Goal: Task Accomplishment & Management: Use online tool/utility

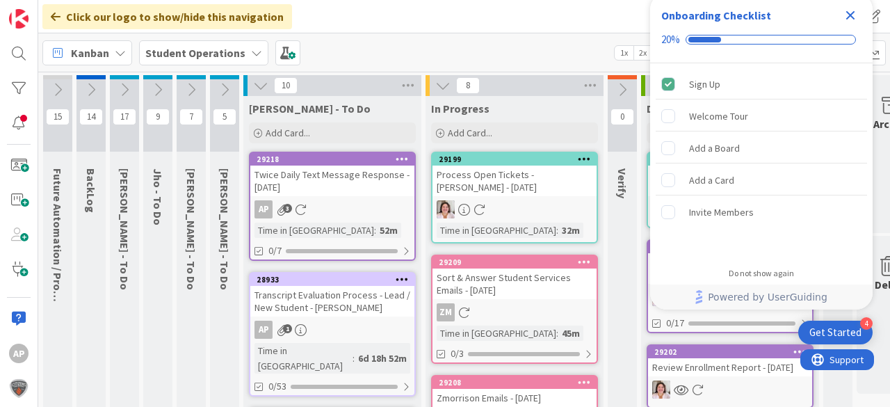
click at [849, 13] on icon "Close Checklist" at bounding box center [850, 15] width 9 height 9
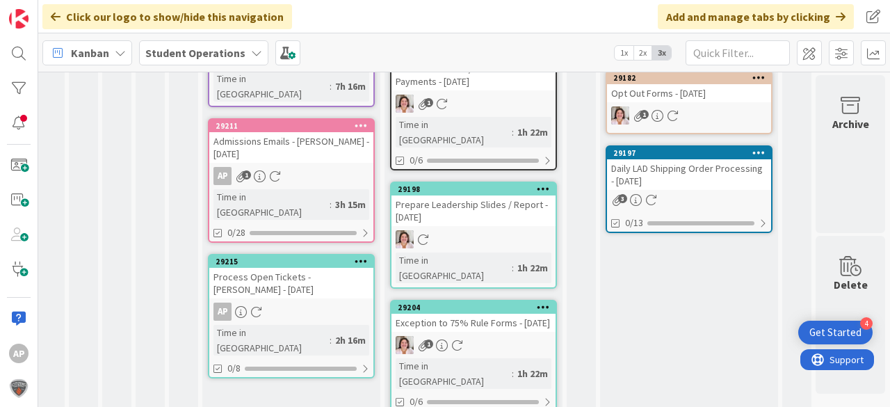
scroll to position [840, 43]
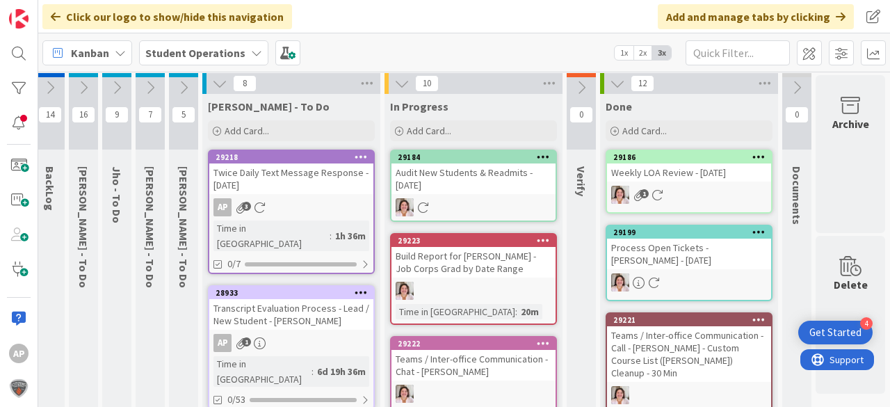
scroll to position [0, 44]
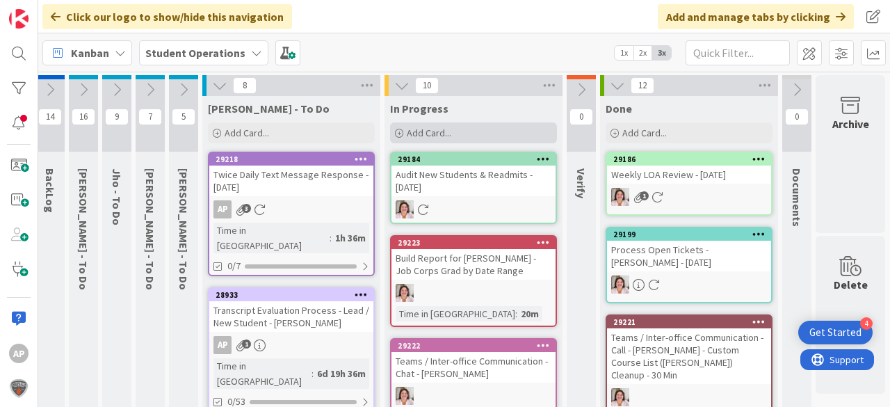
click at [484, 131] on div "Add Card..." at bounding box center [473, 132] width 167 height 21
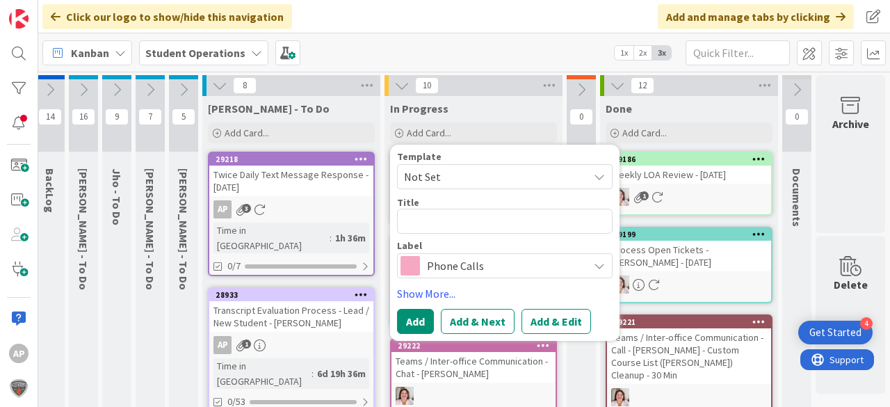
click at [504, 177] on span "Not Set" at bounding box center [491, 177] width 174 height 18
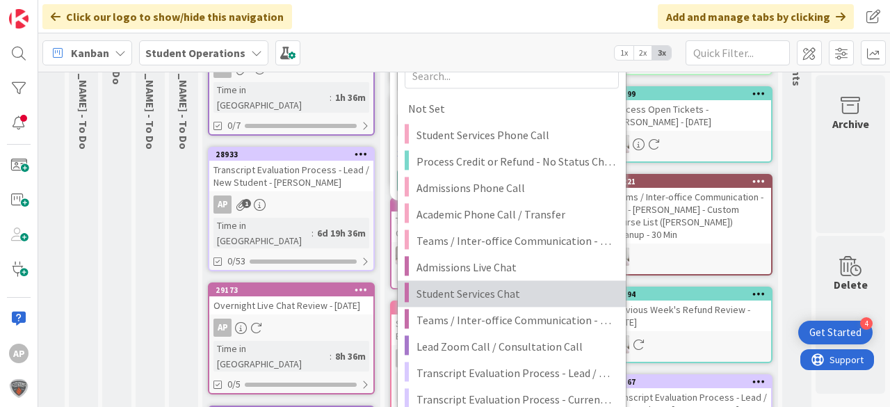
scroll to position [167, 44]
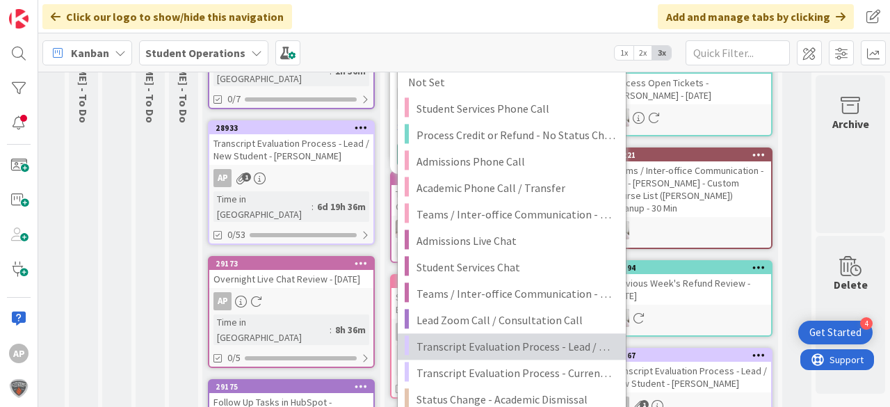
click at [553, 338] on span "Transcript Evaluation Process - Lead / New Student" at bounding box center [516, 346] width 199 height 18
type textarea "x"
type textarea "Transcript Evaluation Process - Lead / New Student"
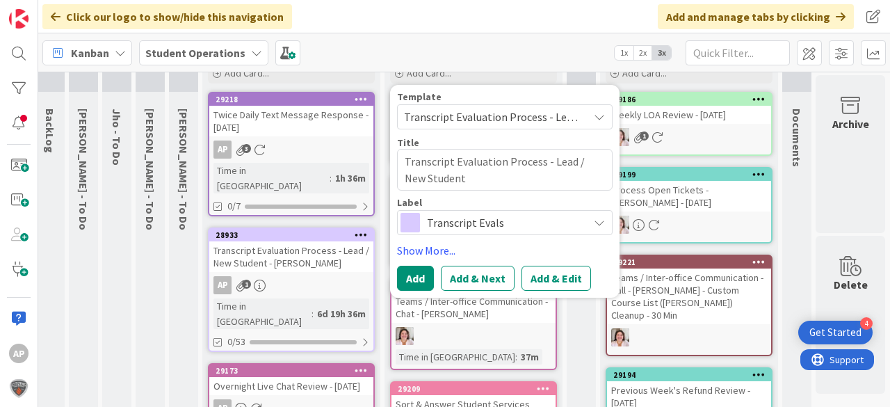
scroll to position [56, 44]
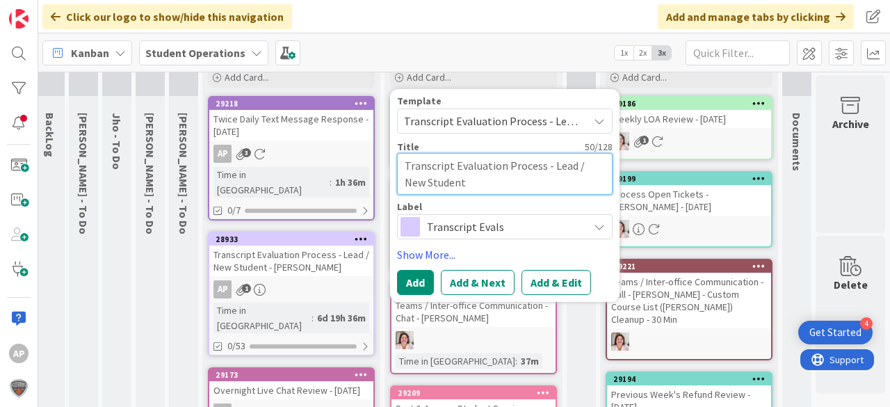
click at [504, 184] on textarea "Transcript Evaluation Process - Lead / New Student" at bounding box center [505, 174] width 216 height 42
type textarea "x"
type textarea "Transcript Evaluation Process - Lead / New Student"
type textarea "x"
type textarea "Transcript Evaluation Process - Lead / New Student -"
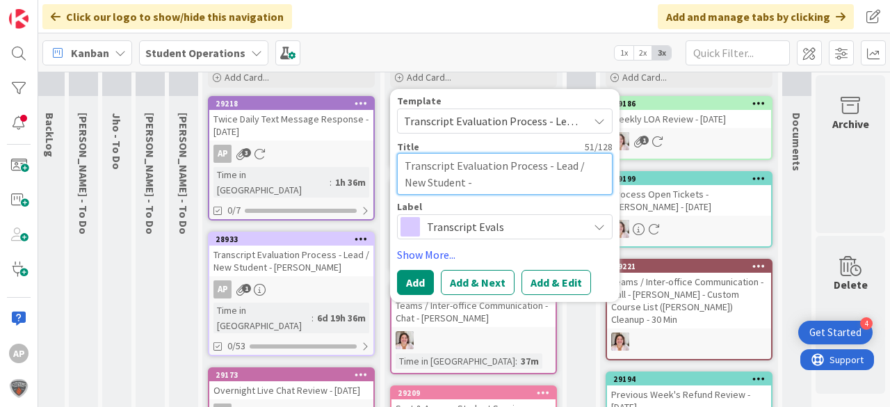
type textarea "x"
type textarea "Transcript Evaluation Process - Lead / New Student -"
type textarea "x"
type textarea "Transcript Evaluation Process - Lead / New Student - B"
type textarea "x"
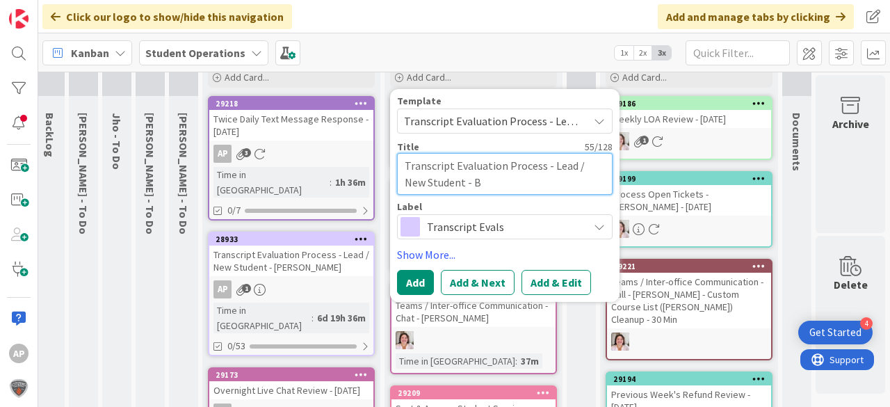
type textarea "Transcript Evaluation Process - Lead / New Student - Br"
type textarea "x"
type textarea "Transcript Evaluation Process - Lead / New Student - Bra"
type textarea "x"
type textarea "Transcript Evaluation Process - Lead / New Student - Bran"
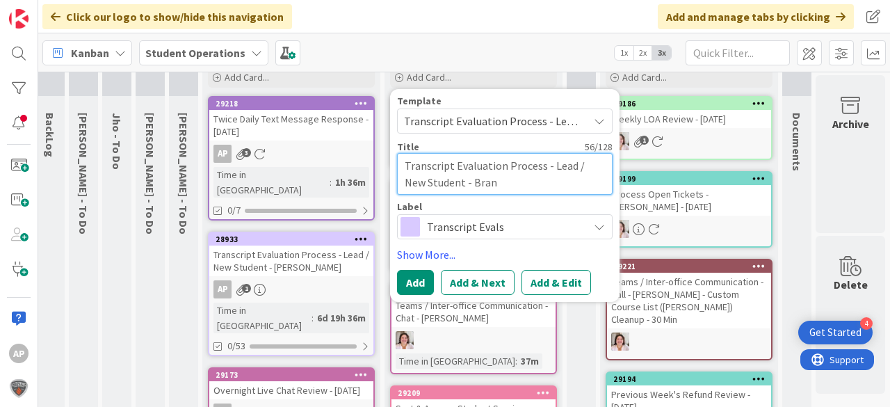
type textarea "x"
type textarea "Transcript Evaluation Process - Lead / New Student - Brand"
type textarea "x"
type textarea "Transcript Evaluation Process - Lead / New Student - [PERSON_NAME]"
type textarea "x"
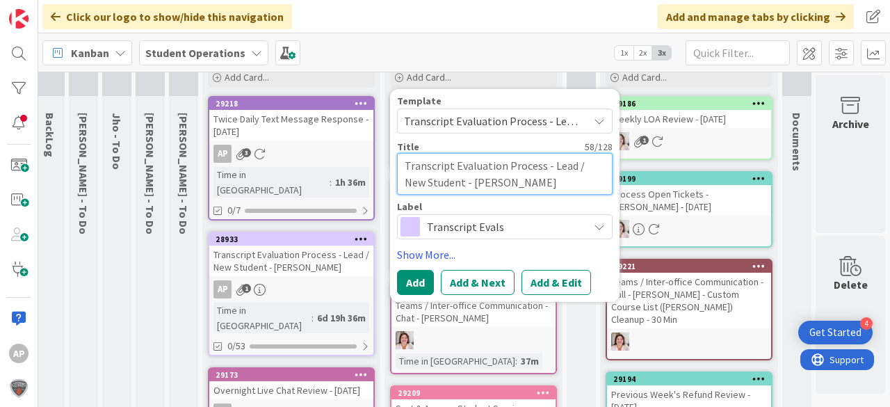
type textarea "Transcript Evaluation Process - Lead / New Student - [PERSON_NAME]"
type textarea "x"
type textarea "Transcript Evaluation Process - Lead / New Student - [PERSON_NAME]"
type textarea "x"
type textarea "Transcript Evaluation Process - Lead / New Student - [PERSON_NAME]"
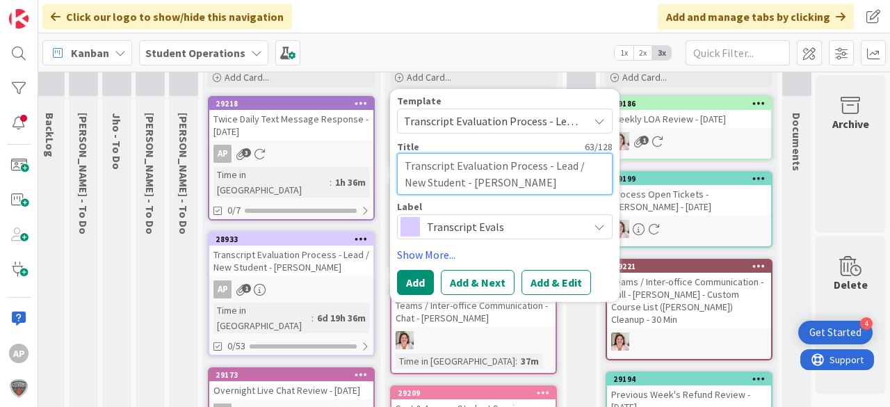
type textarea "x"
type textarea "Transcript Evaluation Process - Lead / New Student - [PERSON_NAME]"
type textarea "x"
type textarea "Transcript Evaluation Process - Lead / New Student - [PERSON_NAME]"
type textarea "x"
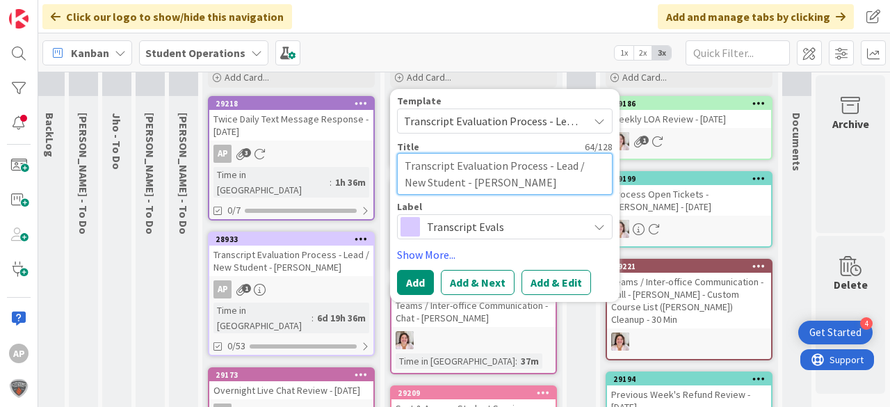
type textarea "Transcript Evaluation Process - Lead / New Student - [PERSON_NAME]"
type textarea "x"
type textarea "Transcript Evaluation Process - Lead / New Student - [PERSON_NAME]"
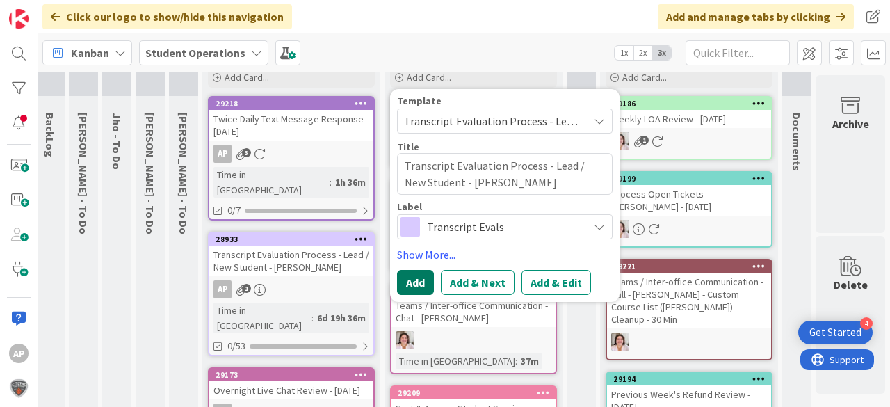
click at [410, 283] on button "Add" at bounding box center [415, 282] width 37 height 25
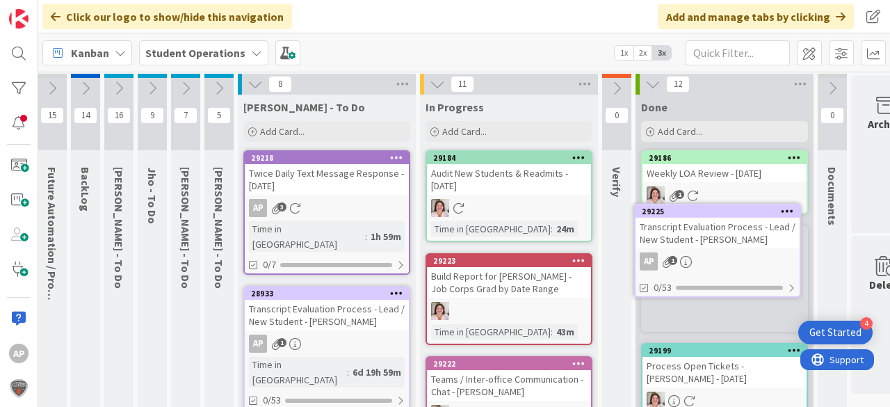
scroll to position [4, 13]
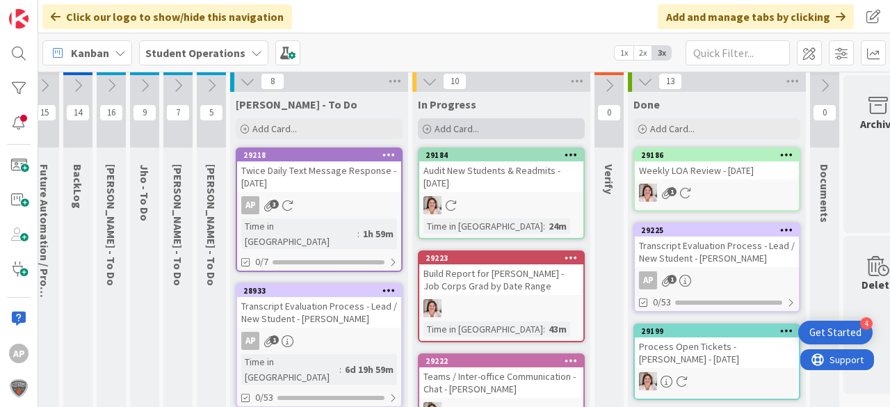
click at [469, 120] on div "Add Card..." at bounding box center [501, 128] width 167 height 21
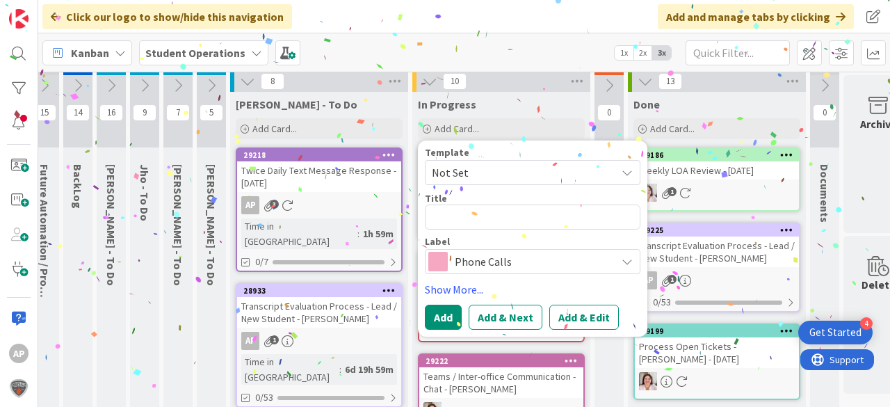
click at [465, 175] on span "Not Set" at bounding box center [519, 172] width 174 height 18
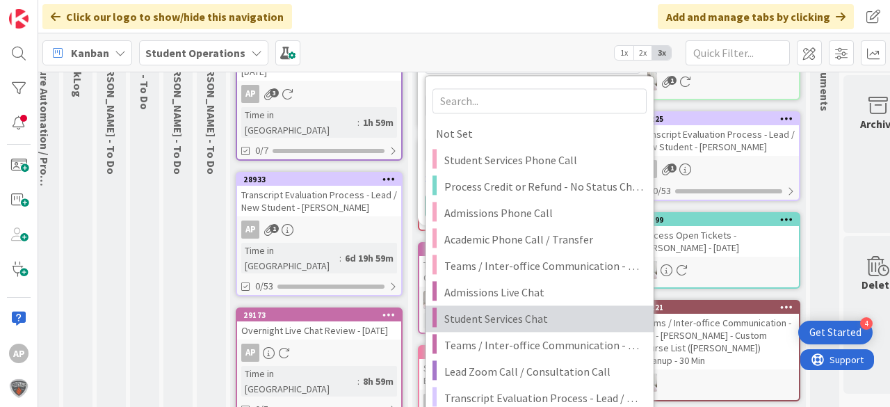
scroll to position [171, 13]
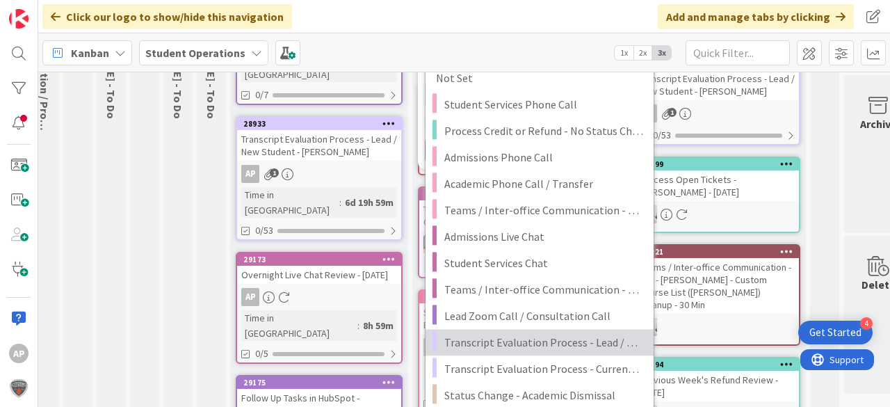
click at [597, 337] on span "Transcript Evaluation Process - Lead / New Student" at bounding box center [543, 342] width 199 height 18
type textarea "x"
type textarea "Transcript Evaluation Process - Lead / New Student"
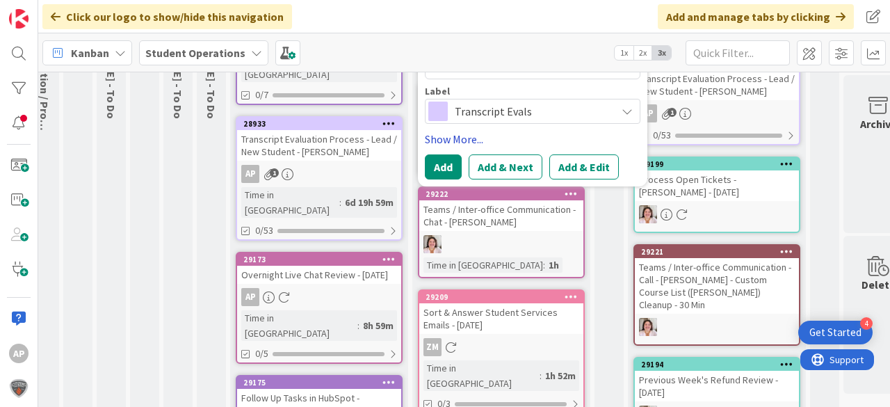
scroll to position [115, 13]
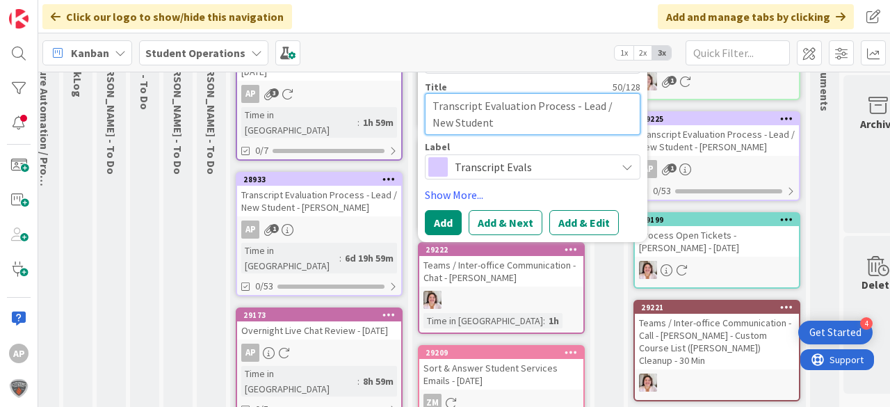
click at [541, 127] on textarea "Transcript Evaluation Process - Lead / New Student" at bounding box center [533, 114] width 216 height 42
type textarea "x"
type textarea "Transcript Evaluation Process - Lead / New Student"
type textarea "x"
type textarea "Transcript Evaluation Process - Lead / New Student -"
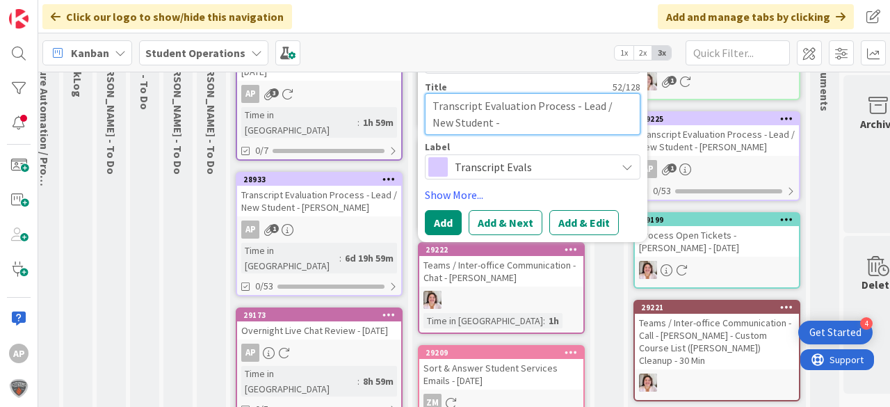
type textarea "x"
type textarea "Transcript Evaluation Process - Lead / New Student -"
type textarea "x"
type textarea "Transcript Evaluation Process - Lead / New Student - S"
type textarea "x"
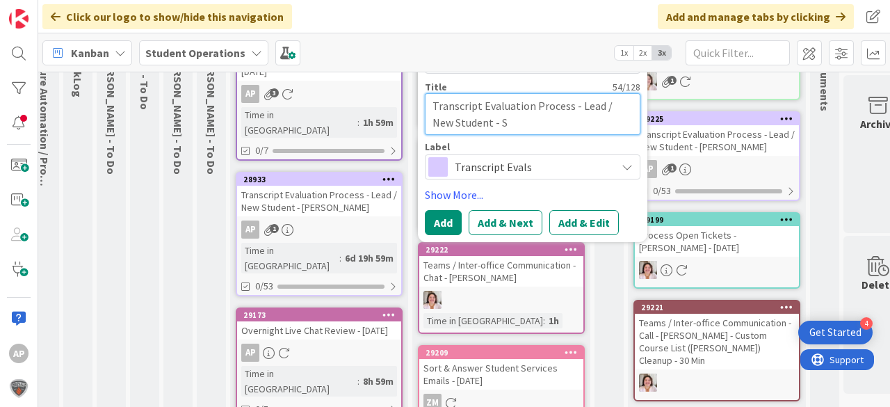
type textarea "Transcript Evaluation Process - Lead / New Student - Sa"
type textarea "x"
type textarea "Transcript Evaluation Process - Lead / New Student - San"
type textarea "x"
type textarea "Transcript Evaluation Process - Lead / New Student - Sann"
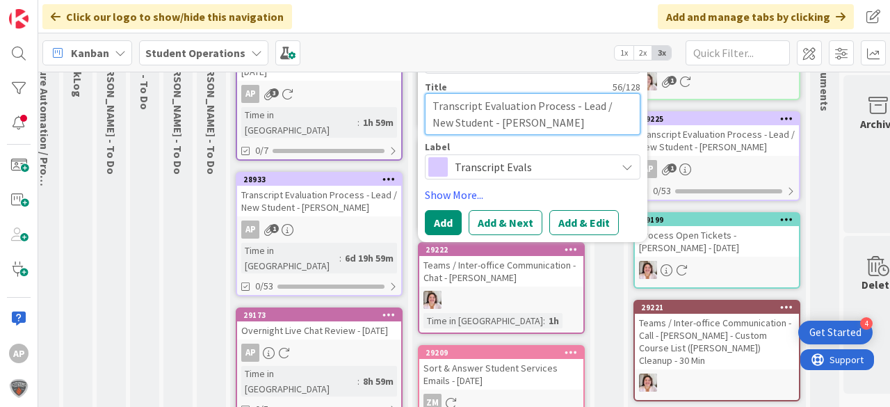
type textarea "x"
type textarea "Transcript Evaluation Process - Lead / New Student - Sanna"
type textarea "x"
type textarea "Transcript Evaluation Process - Lead / New Student - Sanna"
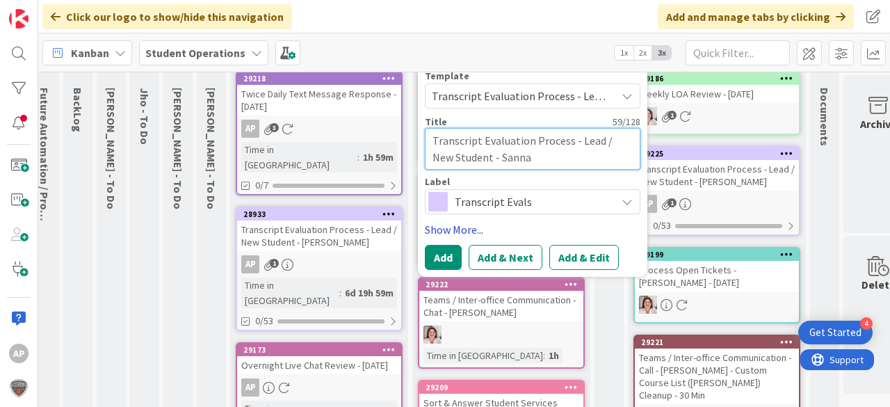
scroll to position [0, 13]
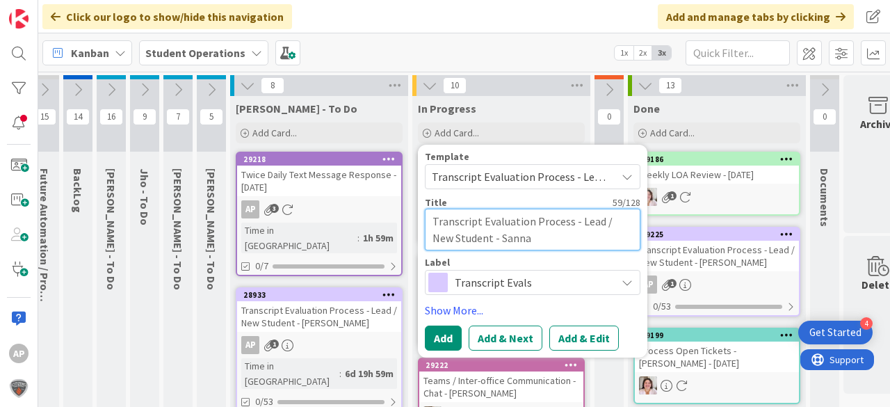
drag, startPoint x: 517, startPoint y: 239, endPoint x: 480, endPoint y: 239, distance: 36.9
click at [480, 239] on textarea "Transcript Evaluation Process - Lead / New Student - Sanna" at bounding box center [533, 230] width 216 height 42
type textarea "x"
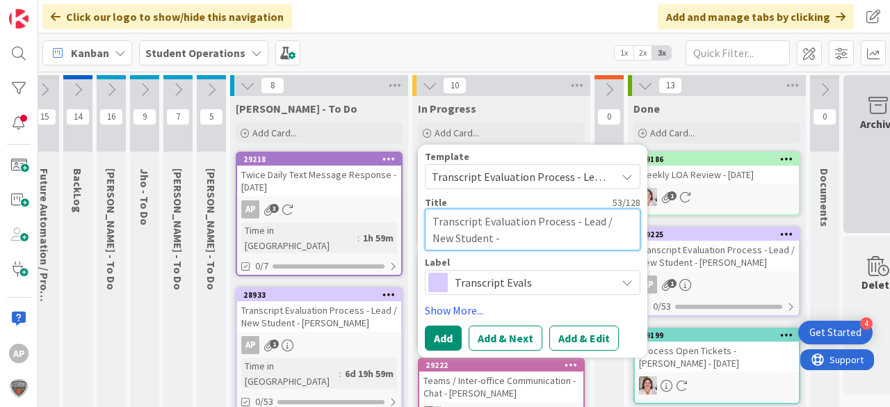
type textarea "Transcript Evaluation Process - Lead / New Student -"
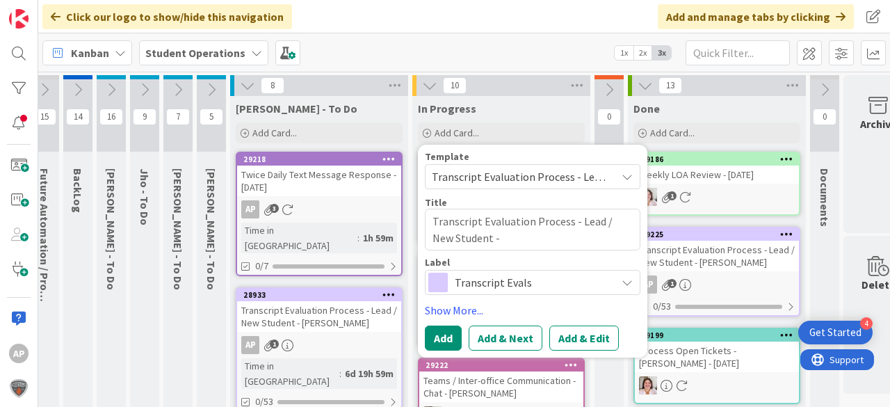
drag, startPoint x: 531, startPoint y: 40, endPoint x: 522, endPoint y: 31, distance: 13.3
click at [531, 40] on div "Kanban Student Operations 1x 2x 3x" at bounding box center [464, 52] width 852 height 38
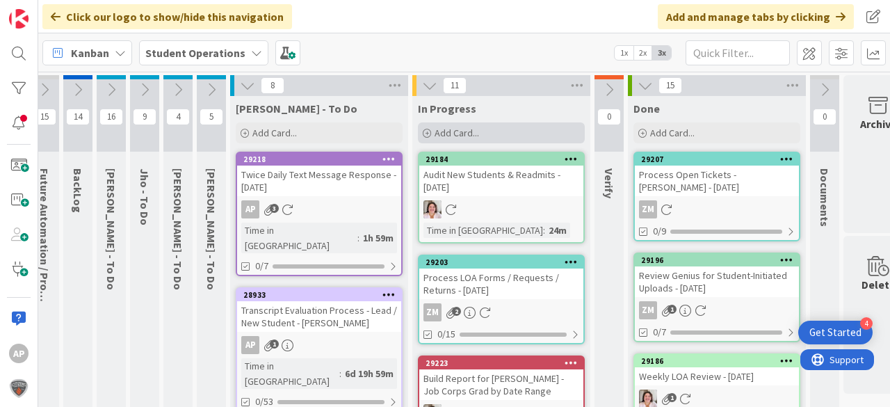
click at [444, 136] on span "Add Card..." at bounding box center [457, 133] width 45 height 13
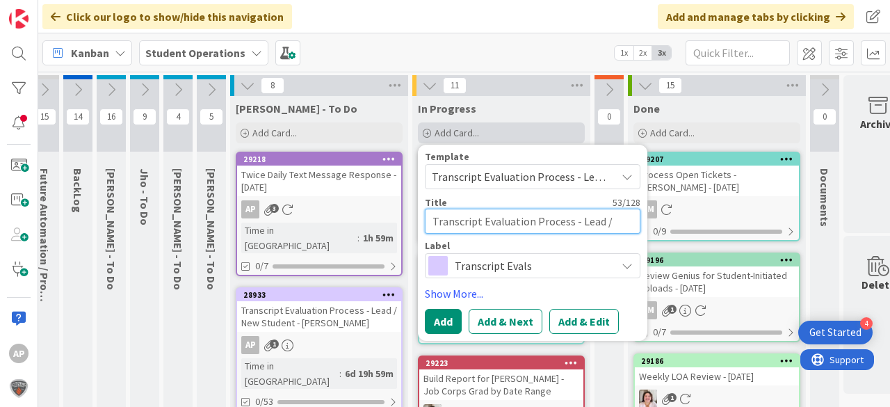
scroll to position [11, 0]
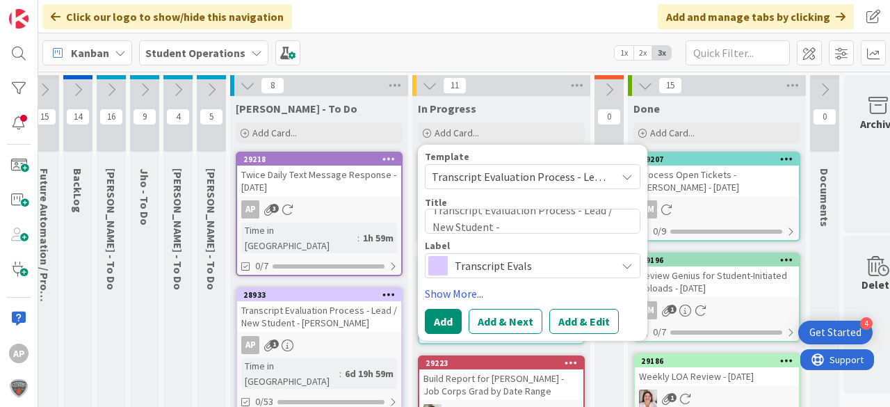
click at [560, 175] on span "Transcript Evaluation Process - Lead / New Student" at bounding box center [519, 177] width 174 height 18
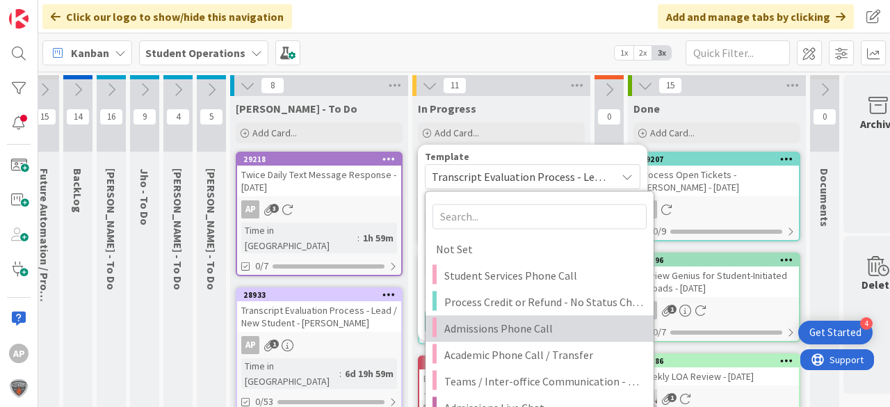
click at [543, 326] on span "Admissions Phone Call" at bounding box center [543, 328] width 199 height 18
type textarea "x"
type textarea "Admissions Phone Call"
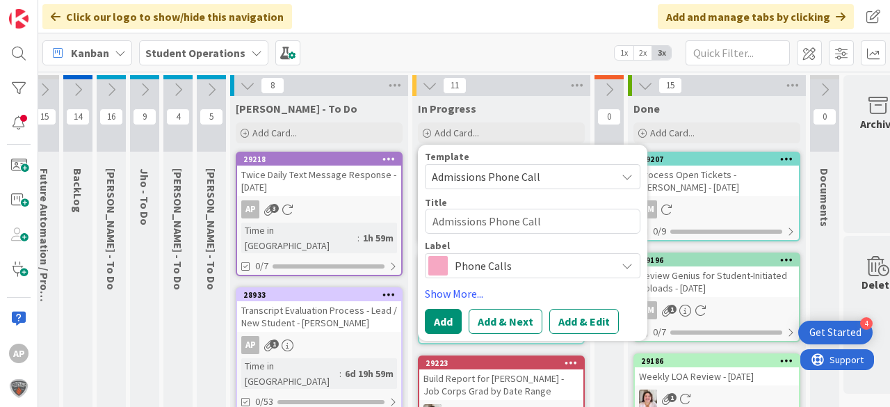
scroll to position [0, 0]
click at [576, 223] on textarea "Admissions Phone Call" at bounding box center [533, 221] width 216 height 25
type textarea "x"
type textarea "Admissions Phone Call -"
type textarea "x"
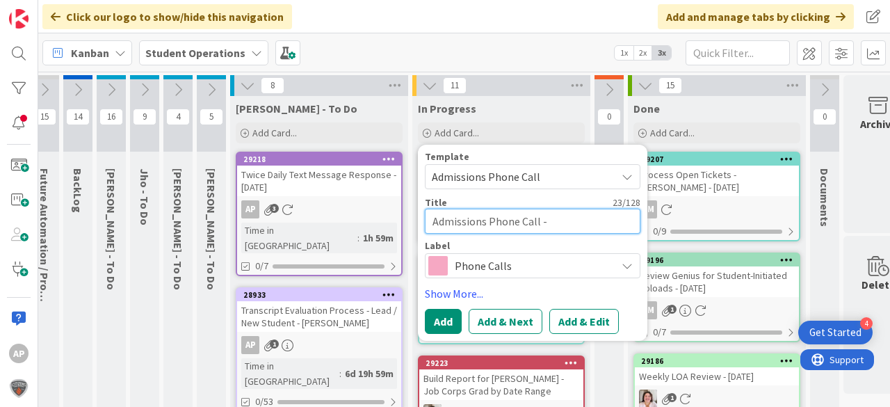
type textarea "Admissions Phone Call -"
type textarea "x"
type textarea "Admissions Phone Call - A"
type textarea "x"
type textarea "Admissions Phone Call - Am"
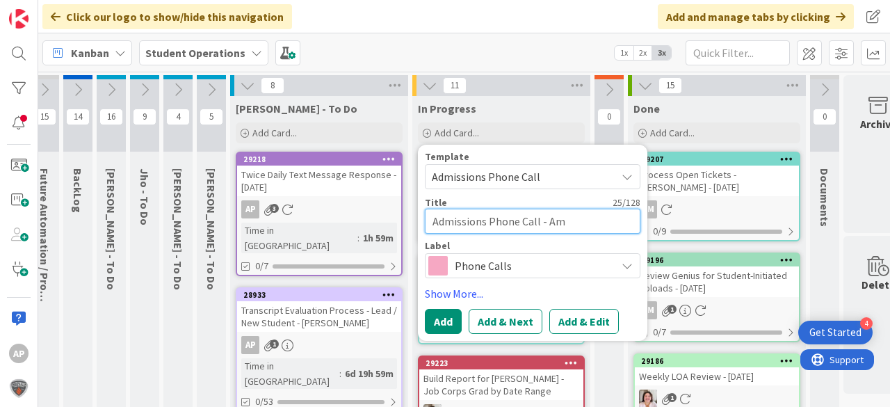
type textarea "x"
type textarea "Admissions Phone Call - Ama"
type textarea "x"
type textarea "Admissions Phone Call - Amat"
type textarea "x"
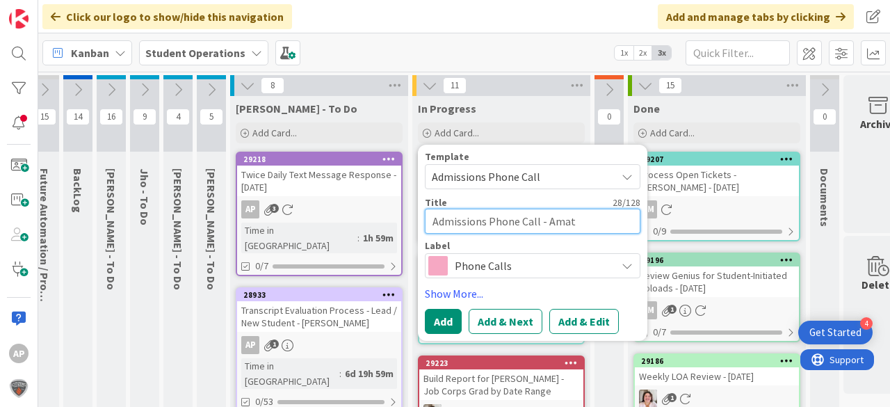
type textarea "Admissions Phone Call - Amatu"
type textarea "x"
type textarea "Admissions Phone Call - Amatul"
type textarea "x"
type textarea "Admissions Phone Call - Amatull"
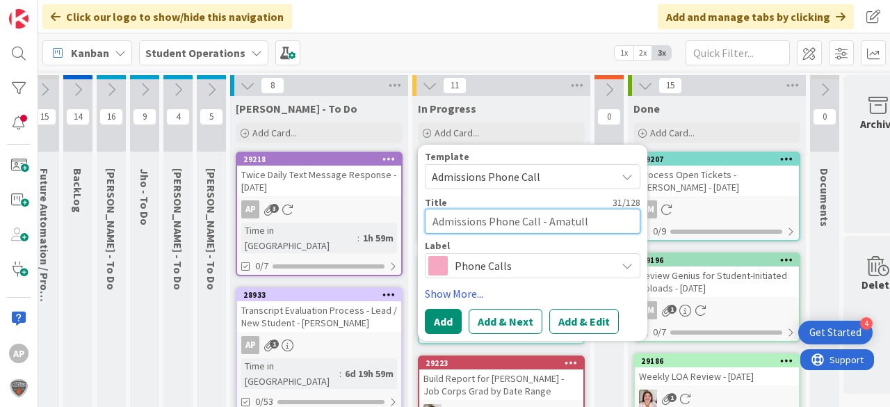
type textarea "x"
type textarea "Admissions Phone Call - Amatulla"
type textarea "x"
type textarea "Admissions Phone Call - Amatullah"
type textarea "x"
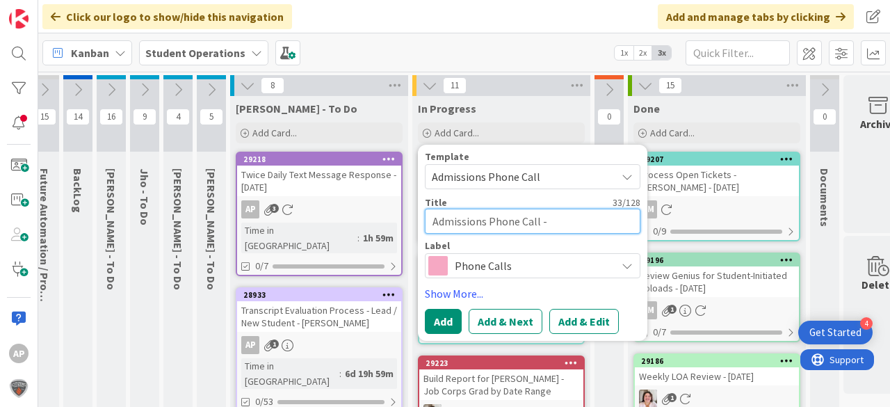
type textarea "Admissions Phone Call - Amatullah"
type textarea "x"
type textarea "Admissions Phone Call - Amatullah S"
type textarea "x"
type textarea "Admissions Phone Call - Amatullah Sa"
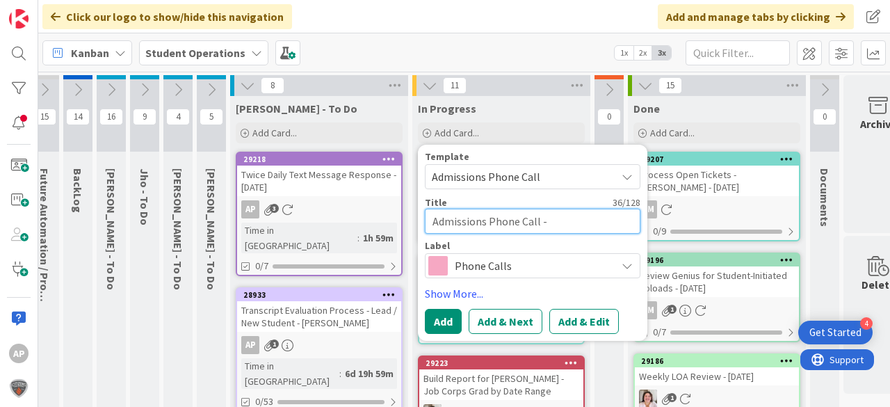
type textarea "x"
type textarea "Admissions Phone Call - Amatullah Saa"
type textarea "x"
type textarea "Admissions Phone Call - Amatullah Saaf"
type textarea "x"
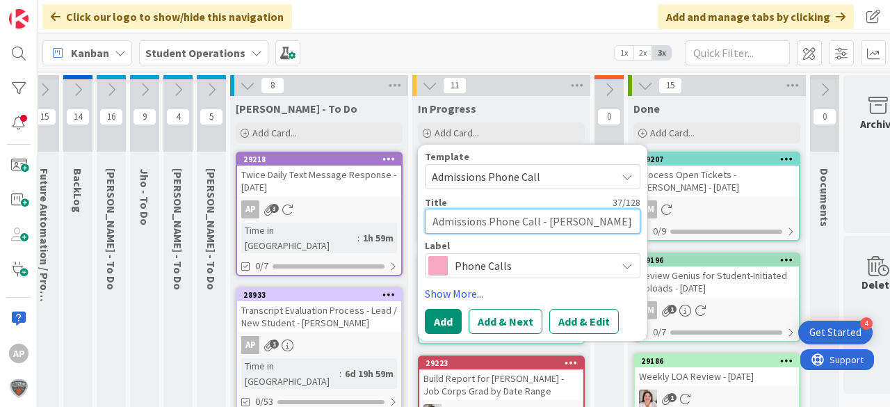
type textarea "Admissions Phone Call - Amatullah Saafi"
type textarea "x"
type textarea "Admissions Phone Call - Amatullah Saafir"
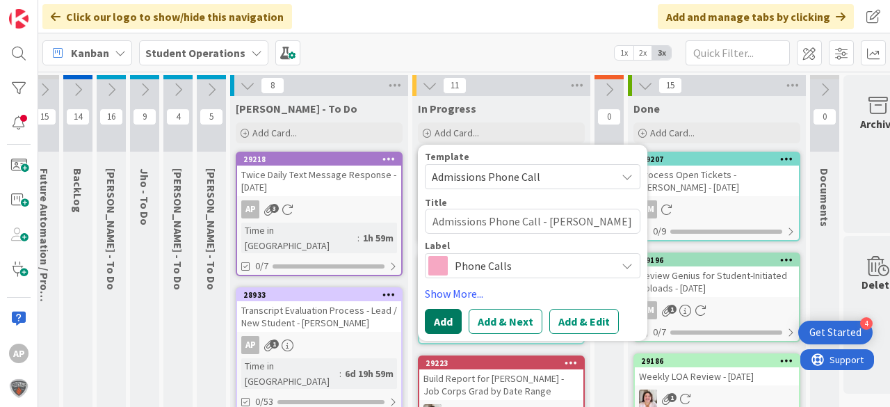
click at [450, 321] on button "Add" at bounding box center [443, 321] width 37 height 25
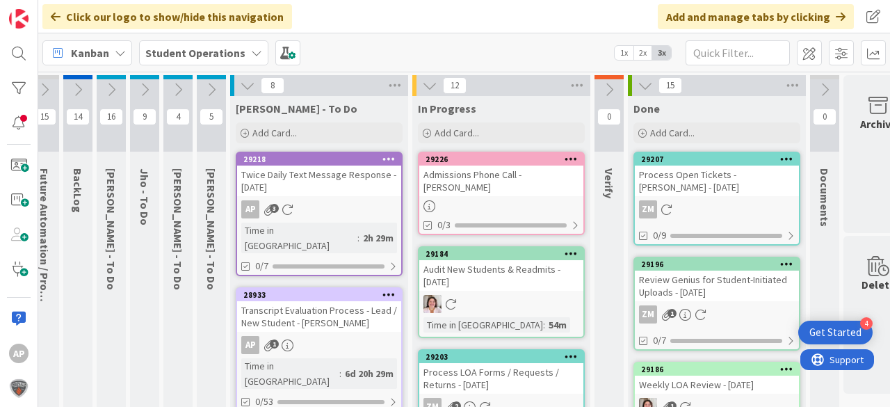
click at [501, 172] on div "Admissions Phone Call - Amatullah Saafir" at bounding box center [501, 181] width 164 height 31
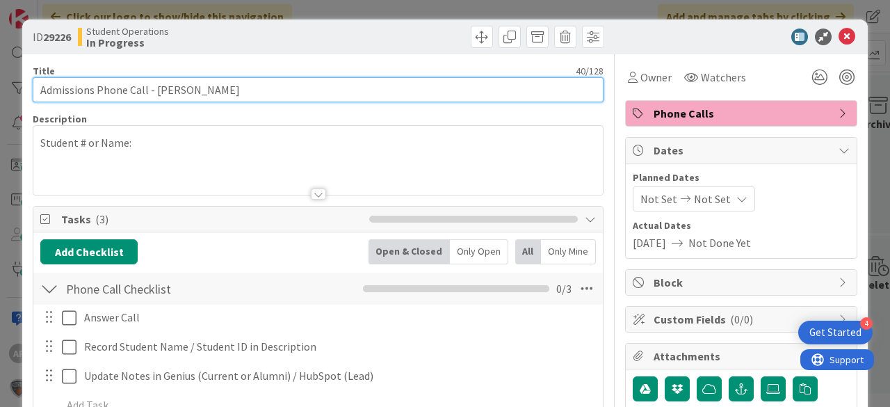
click at [288, 86] on input "Admissions Phone Call - Amatullah Saafir" at bounding box center [318, 89] width 571 height 25
type input "Admissions Phone Call - Amatullah Saafir (15 minutes)"
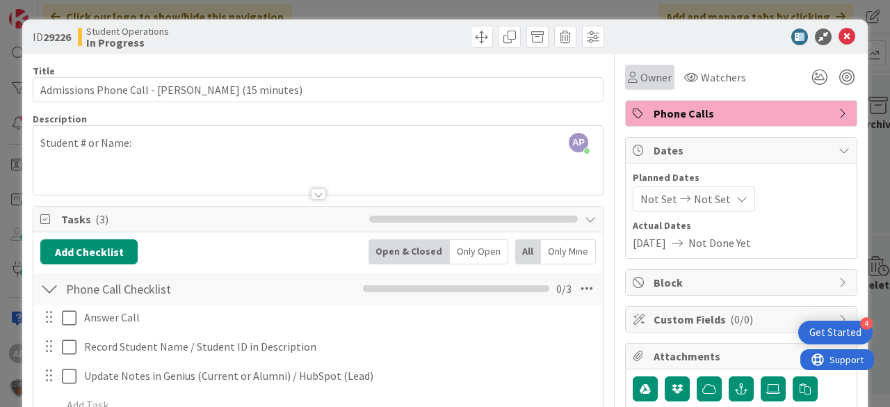
click at [648, 81] on span "Owner" at bounding box center [656, 77] width 31 height 17
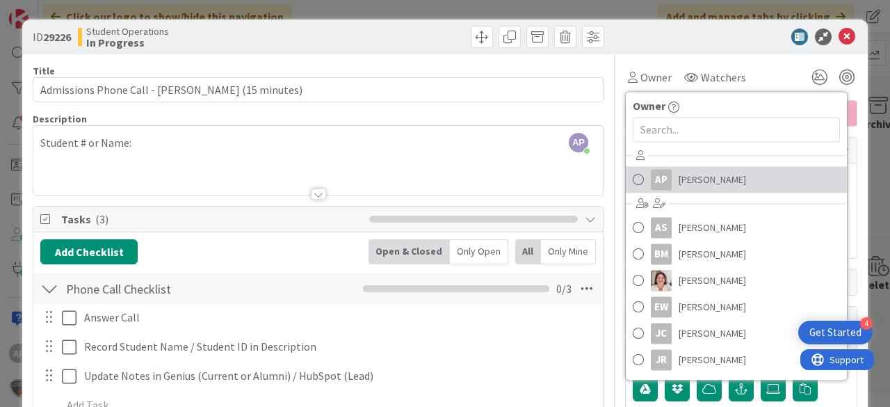
click at [715, 188] on span "Amanda Perry" at bounding box center [712, 179] width 67 height 21
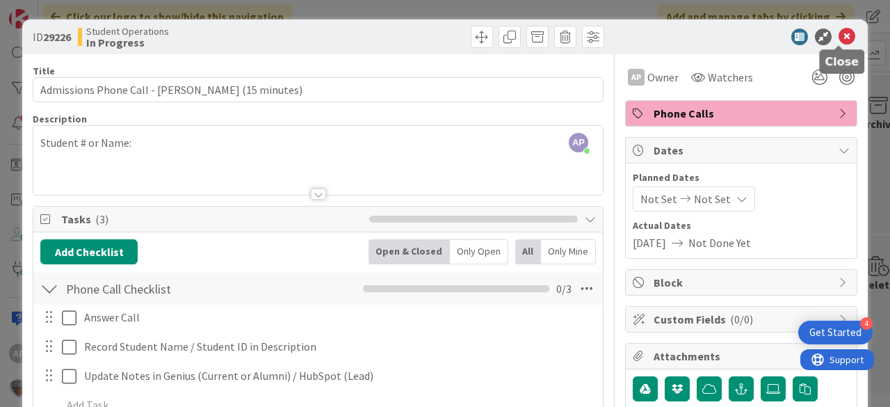
click at [841, 38] on icon at bounding box center [847, 37] width 17 height 17
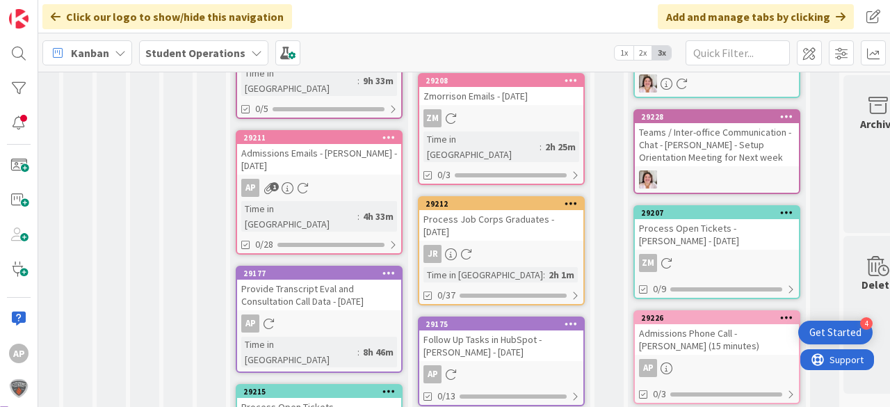
scroll to position [416, 13]
click at [0, 13] on div "AP" at bounding box center [19, 203] width 38 height 407
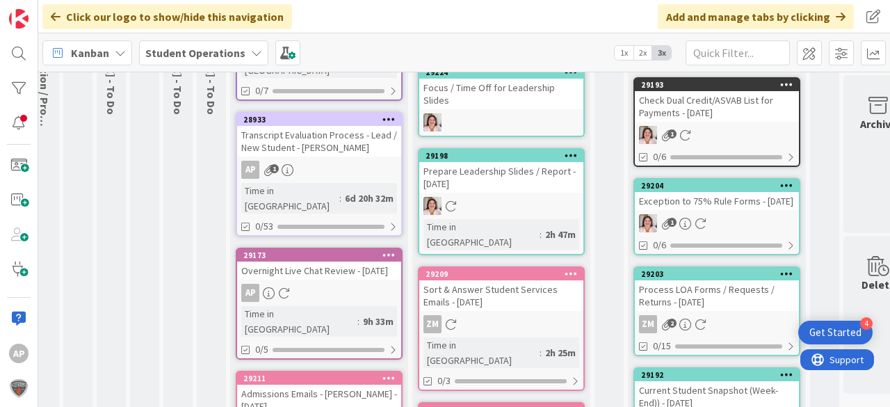
scroll to position [0, 13]
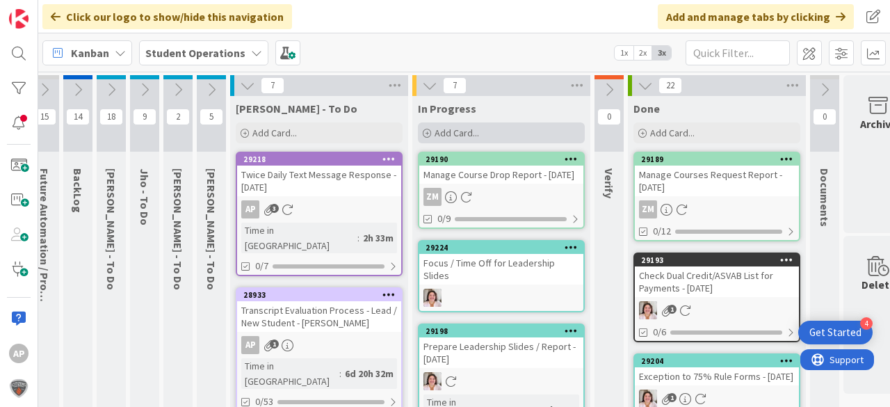
click at [440, 127] on span "Add Card..." at bounding box center [457, 133] width 45 height 13
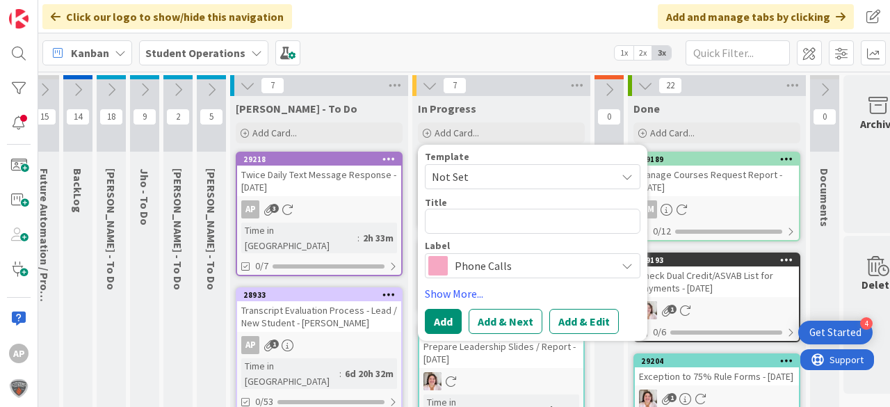
click at [544, 165] on span "Not Set" at bounding box center [533, 176] width 216 height 25
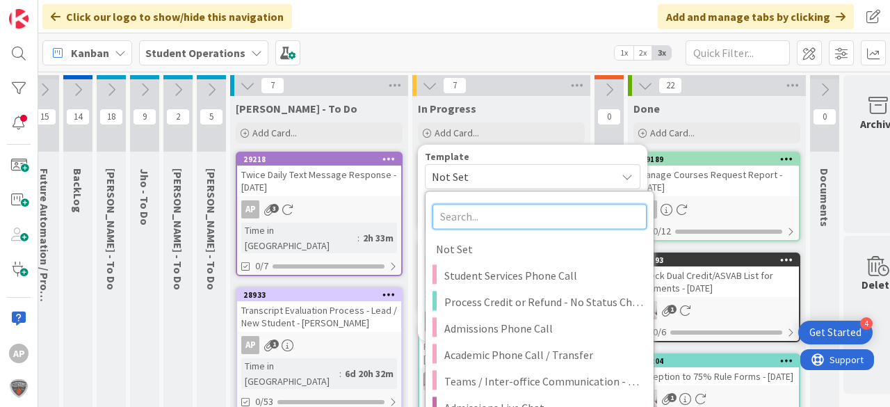
click at [523, 215] on input "text" at bounding box center [540, 216] width 214 height 25
type input "admis"
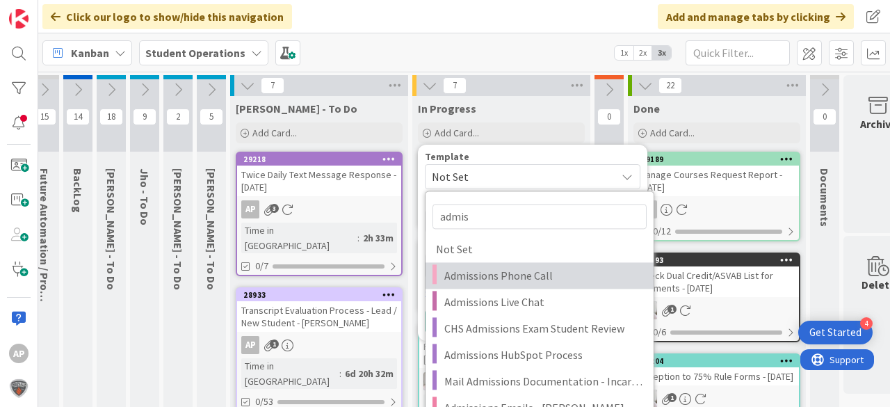
click at [559, 278] on span "Admissions Phone Call" at bounding box center [543, 275] width 199 height 18
type textarea "x"
type textarea "Admissions Phone Call"
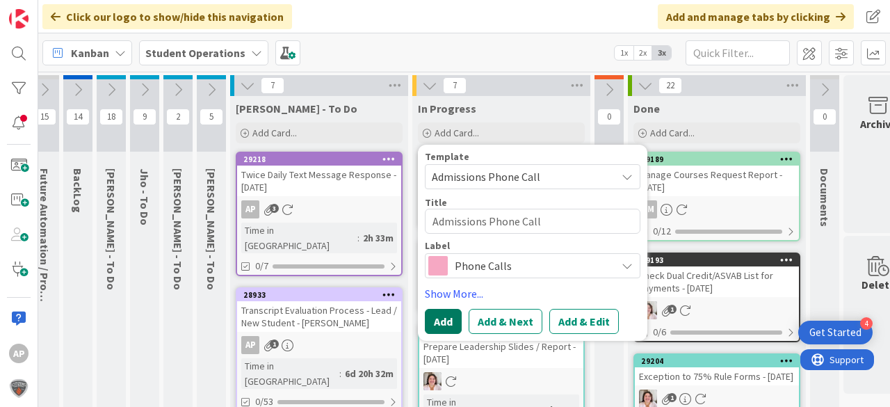
click at [446, 314] on button "Add" at bounding box center [443, 321] width 37 height 25
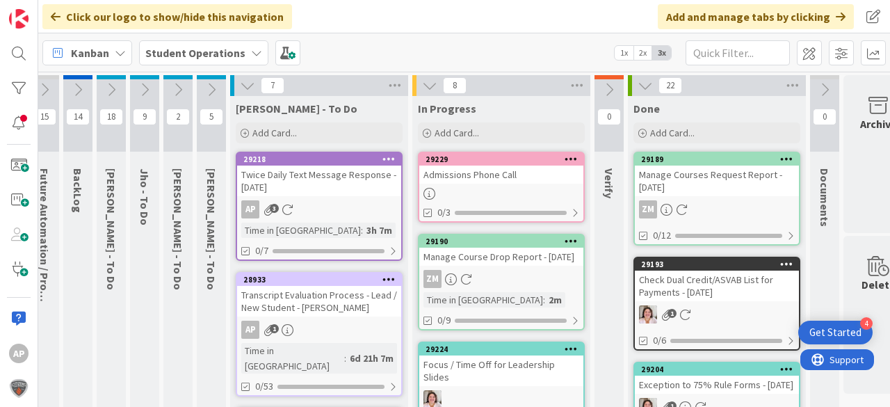
click at [527, 172] on div "Admissions Phone Call" at bounding box center [501, 175] width 164 height 18
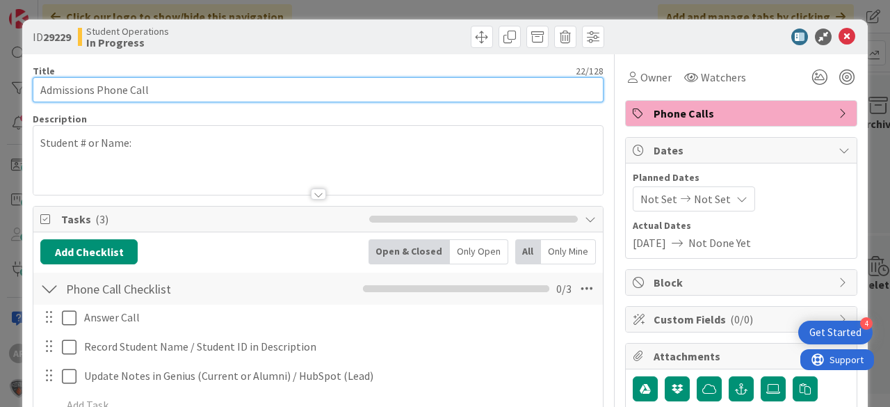
click at [207, 91] on input "Admissions Phone Call" at bounding box center [318, 89] width 571 height 25
type input "Admissions Phone Call - Lea Jakic"
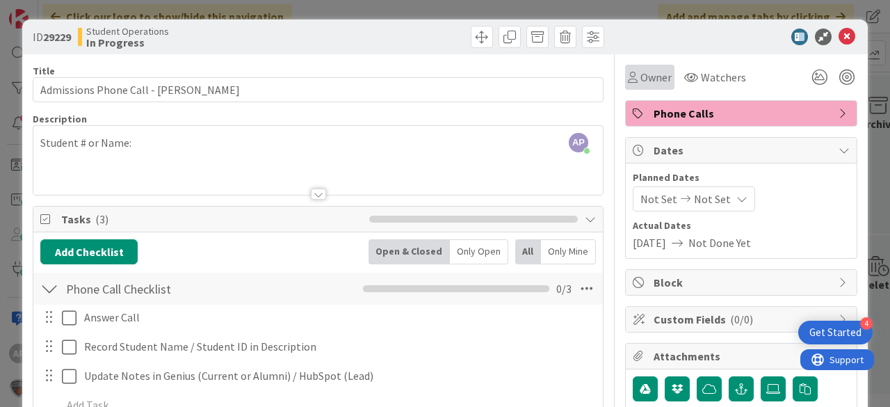
click at [632, 78] on div "Owner" at bounding box center [650, 77] width 44 height 17
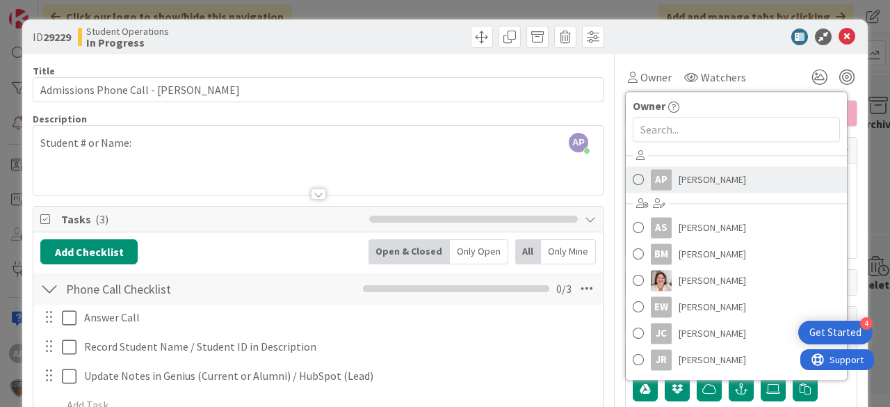
click at [698, 173] on span "Amanda Perry" at bounding box center [712, 179] width 67 height 21
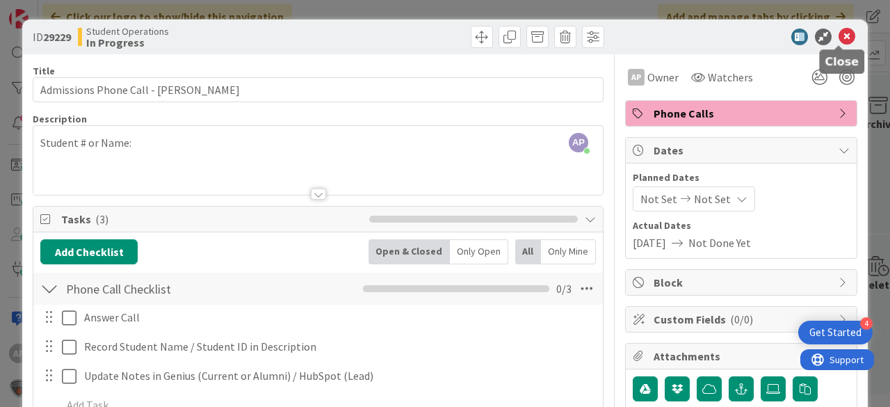
click at [841, 35] on icon at bounding box center [847, 37] width 17 height 17
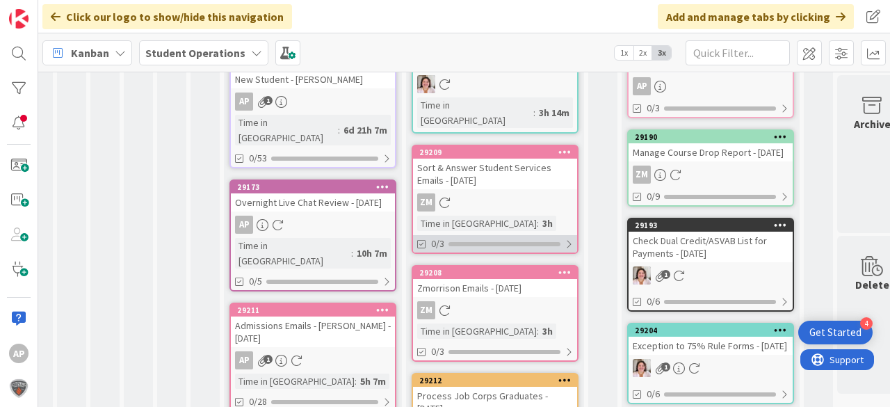
scroll to position [0, 19]
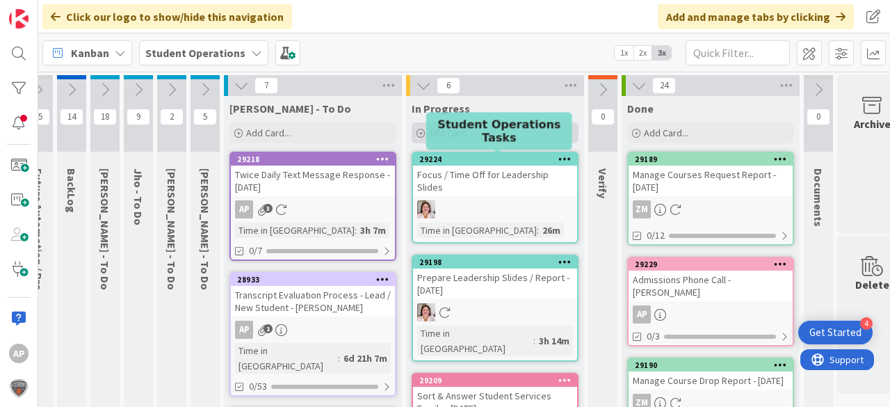
click at [442, 134] on span "Add Card..." at bounding box center [450, 133] width 45 height 13
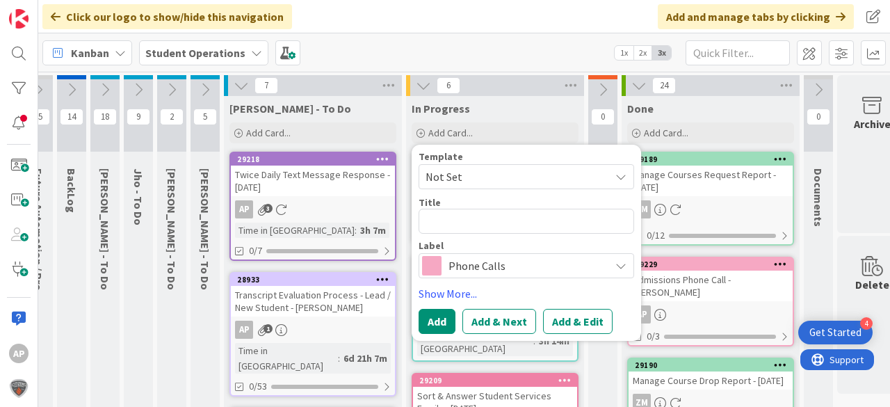
click at [467, 170] on span "Not Set" at bounding box center [513, 177] width 174 height 18
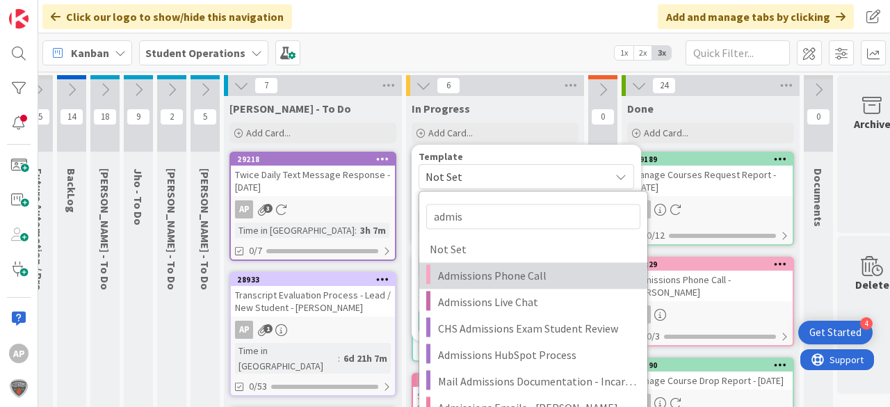
click at [506, 278] on span "Admissions Phone Call" at bounding box center [537, 275] width 199 height 18
type textarea "x"
type textarea "Admissions Phone Call"
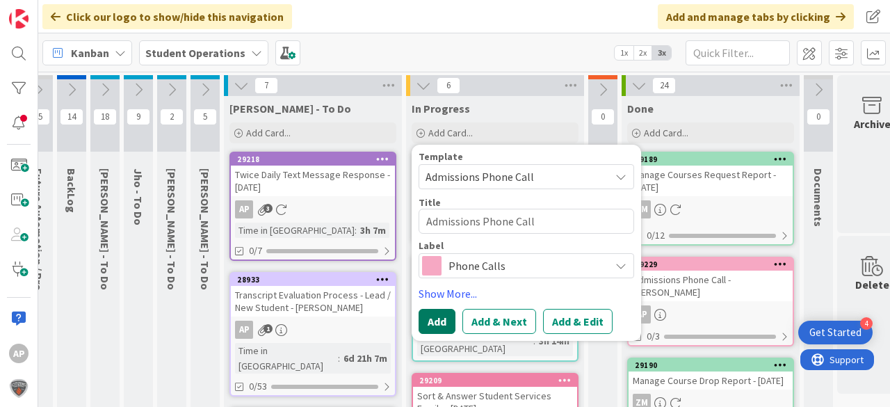
click at [437, 317] on button "Add" at bounding box center [437, 321] width 37 height 25
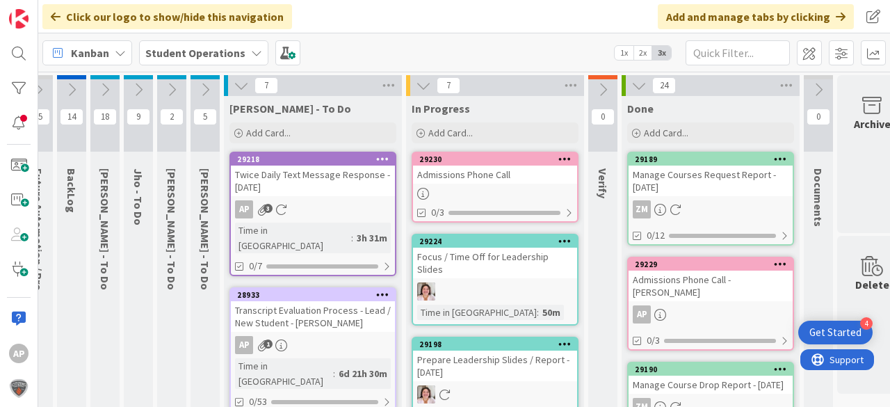
click at [513, 179] on div "Admissions Phone Call" at bounding box center [495, 175] width 164 height 18
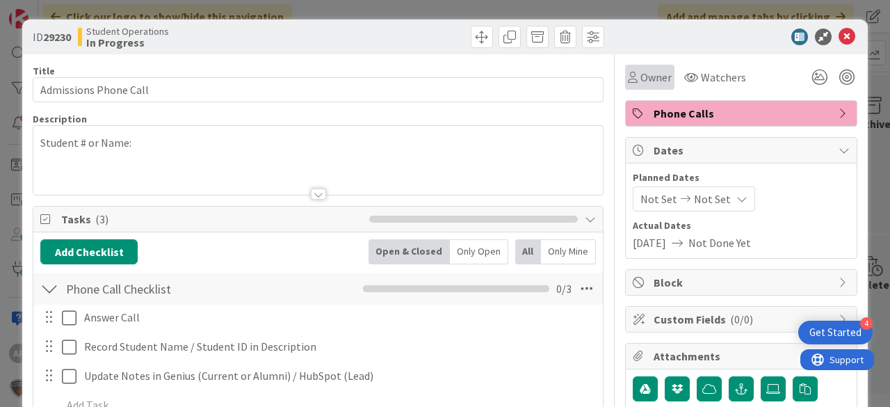
click at [643, 75] on span "Owner" at bounding box center [656, 77] width 31 height 17
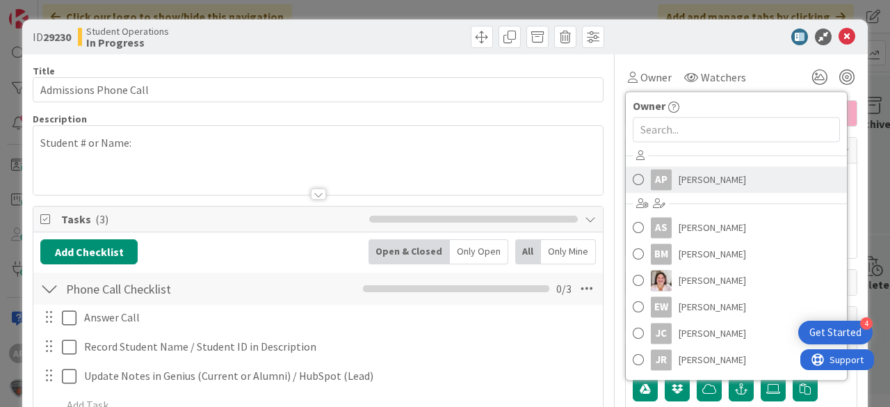
click at [704, 180] on span "Amanda Perry" at bounding box center [712, 179] width 67 height 21
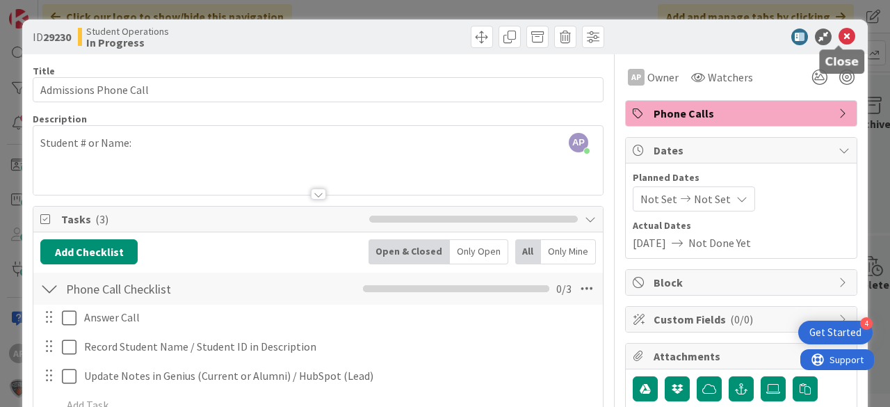
click at [839, 35] on icon at bounding box center [847, 37] width 17 height 17
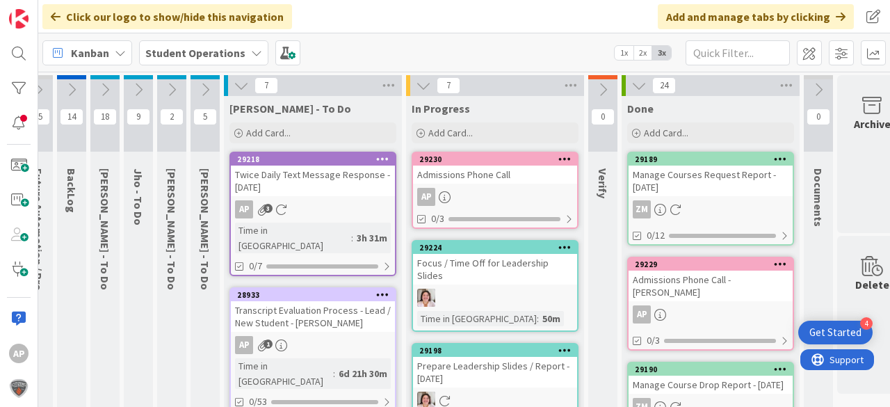
click at [520, 175] on div "Admissions Phone Call" at bounding box center [495, 175] width 164 height 18
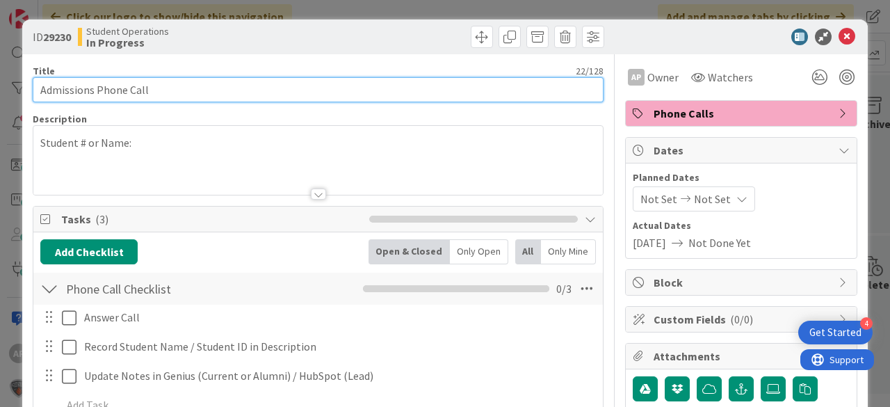
drag, startPoint x: 95, startPoint y: 89, endPoint x: 15, endPoint y: 84, distance: 80.8
click at [15, 84] on div "ID 29230 Student Operations In Progress Title 22 / 128 Admissions Phone Call De…" at bounding box center [445, 203] width 890 height 407
type input "Student Services Phone Call"
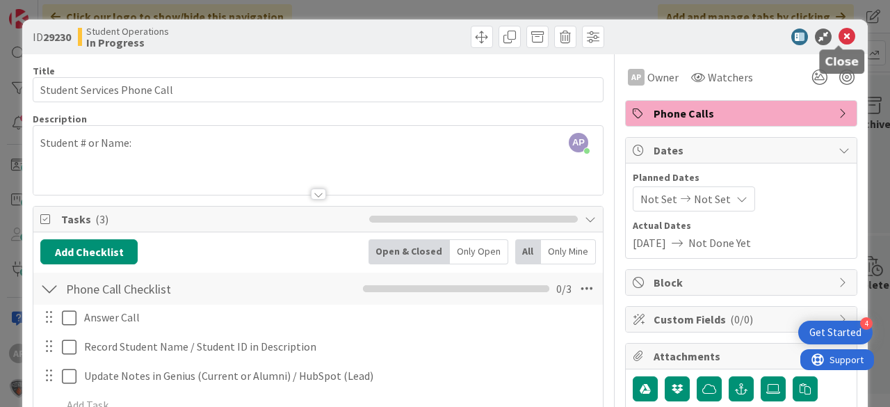
click at [842, 36] on icon at bounding box center [847, 37] width 17 height 17
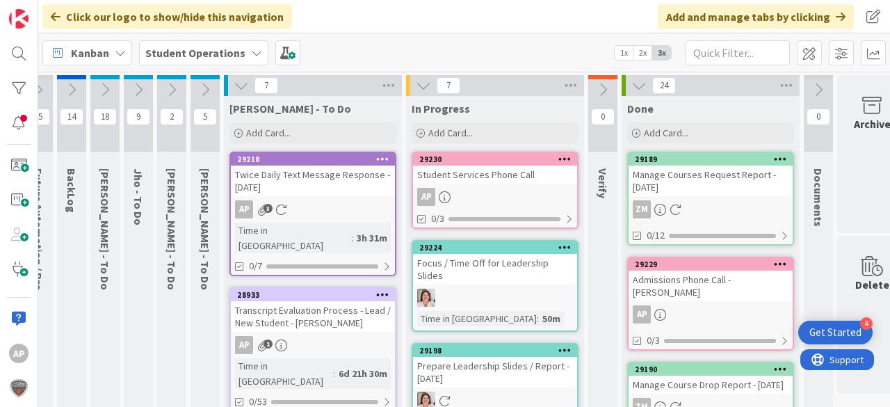
click at [509, 194] on div "AP" at bounding box center [495, 197] width 164 height 18
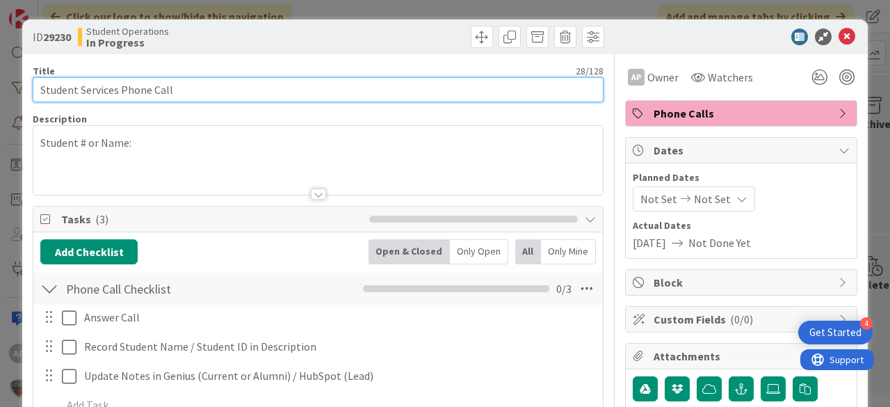
click at [213, 89] on input "Student Services Phone Call" at bounding box center [318, 89] width 571 height 25
type input "Student Services Phone Call - Kayla"
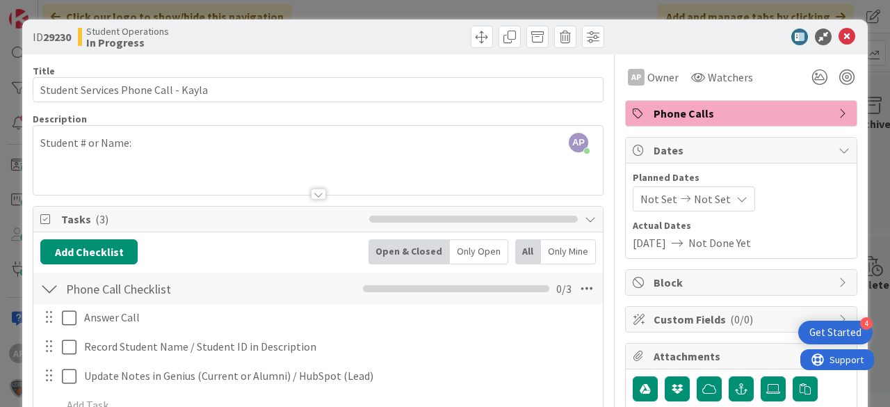
click at [839, 38] on icon at bounding box center [847, 37] width 17 height 17
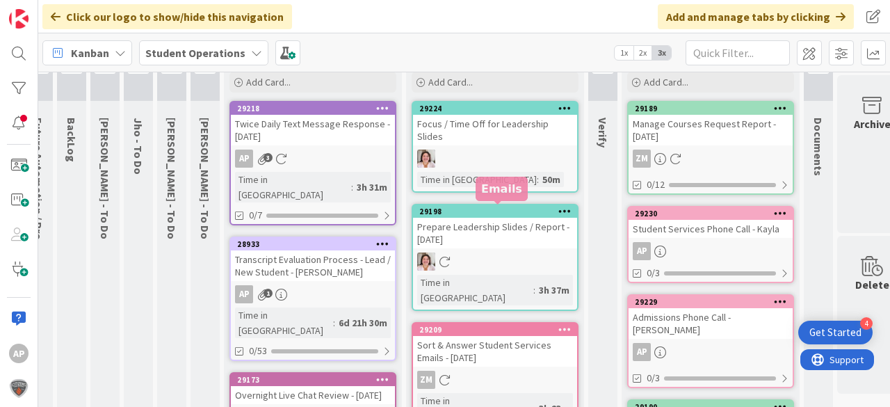
scroll to position [0, 19]
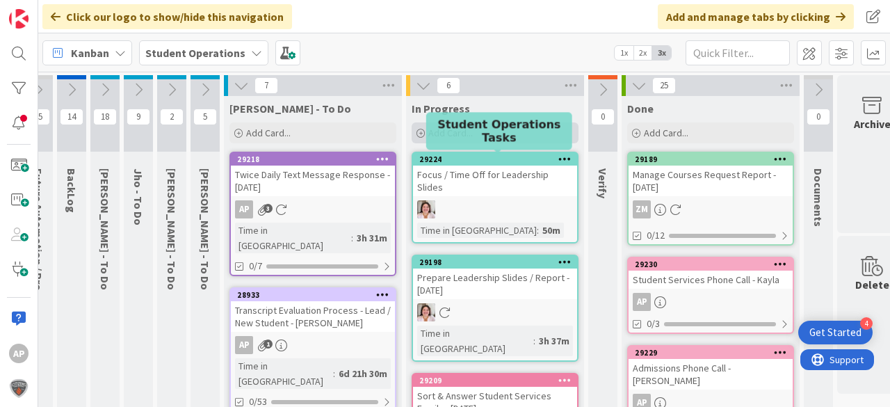
click at [442, 141] on div "Add Card..." at bounding box center [495, 132] width 167 height 21
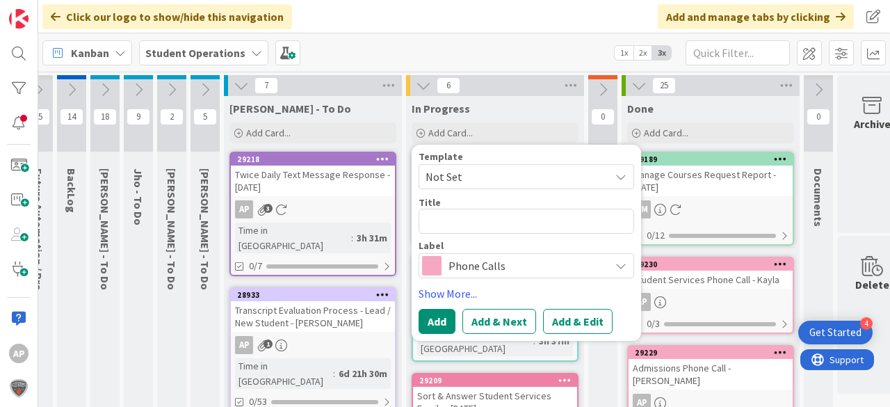
click at [479, 181] on span "Not Set" at bounding box center [513, 177] width 174 height 18
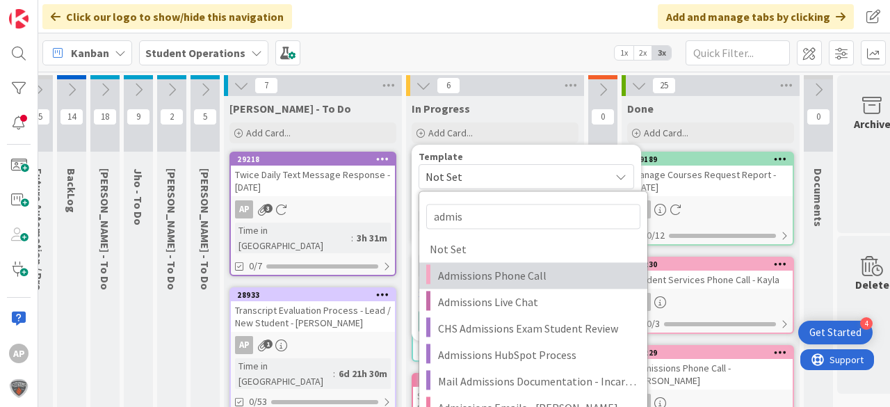
click at [527, 283] on span "Admissions Phone Call" at bounding box center [537, 275] width 199 height 18
type textarea "x"
type textarea "Admissions Phone Call"
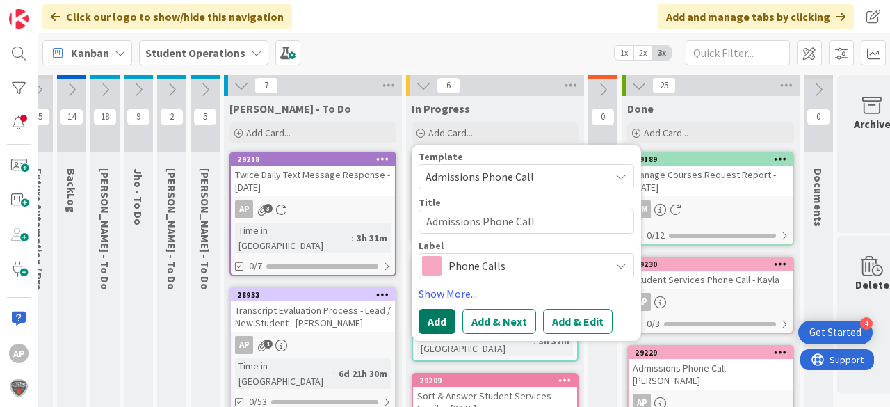
click at [431, 327] on button "Add" at bounding box center [437, 321] width 37 height 25
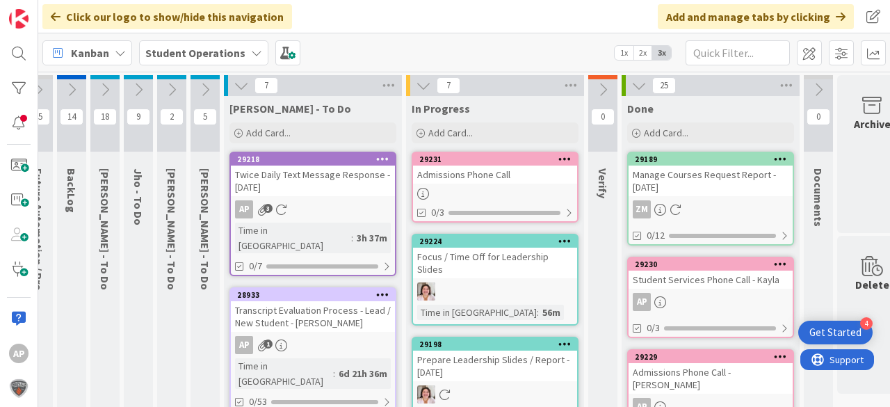
click at [461, 172] on div "Admissions Phone Call" at bounding box center [495, 175] width 164 height 18
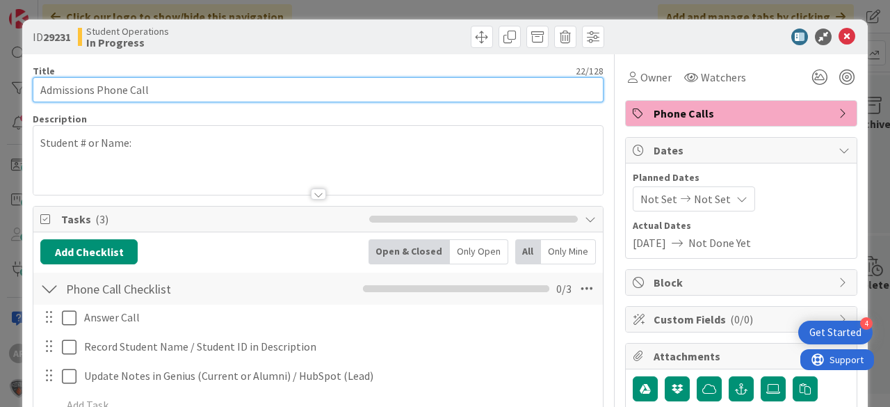
click at [182, 88] on input "Admissions Phone Call" at bounding box center [318, 89] width 571 height 25
type input "Admissions Phone Call - Kayla"
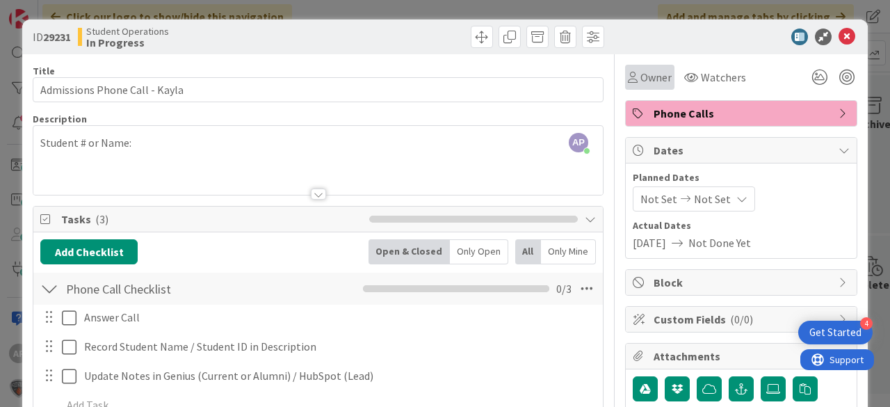
click at [652, 70] on span "Owner" at bounding box center [656, 77] width 31 height 17
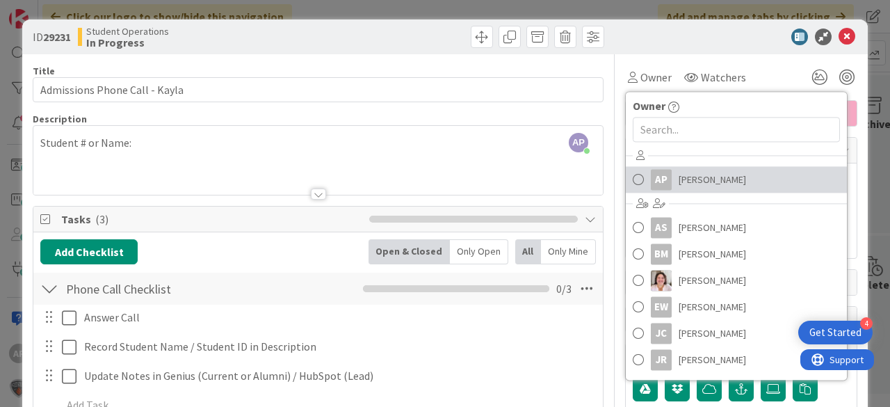
drag, startPoint x: 701, startPoint y: 179, endPoint x: 735, endPoint y: 157, distance: 40.1
click at [701, 179] on span "Amanda Perry" at bounding box center [712, 179] width 67 height 21
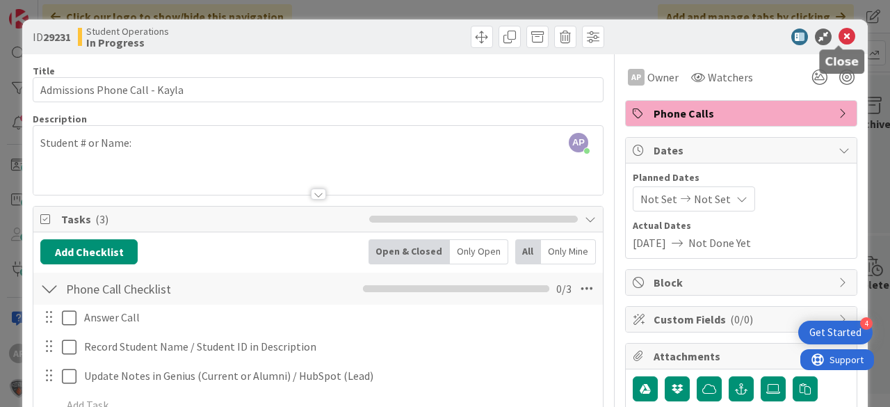
click at [843, 31] on icon at bounding box center [847, 37] width 17 height 17
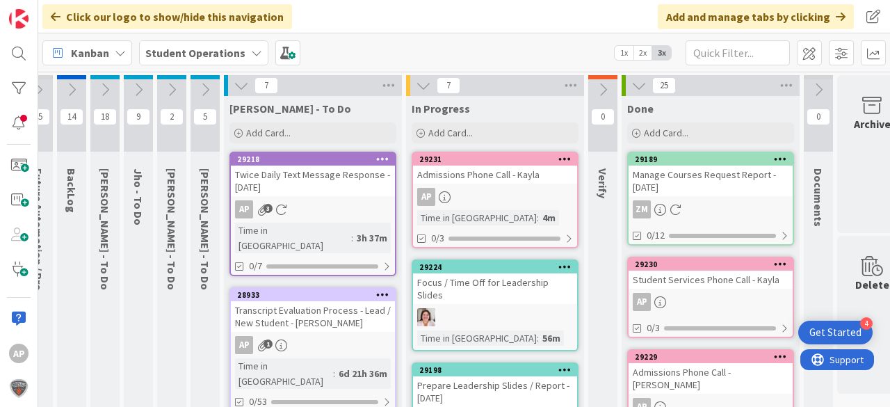
click at [529, 188] on div "AP" at bounding box center [495, 197] width 164 height 18
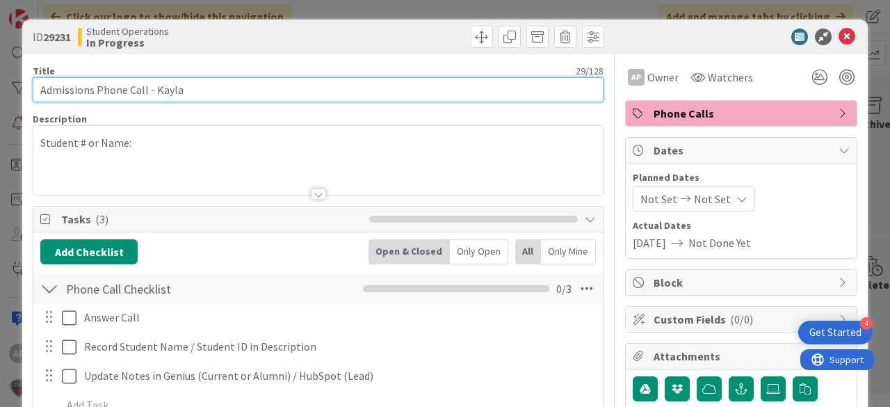
click at [254, 99] on input "Admissions Phone Call - Kayla" at bounding box center [318, 89] width 571 height 25
type input "Admissions Phone Call - Kayla (10 minutes)"
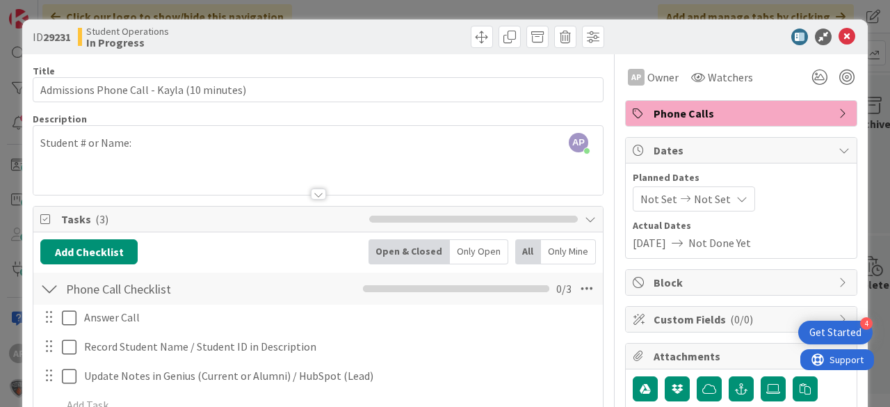
click at [195, 138] on div "AP Amanda Perry just joined Student # or Name:" at bounding box center [318, 160] width 570 height 69
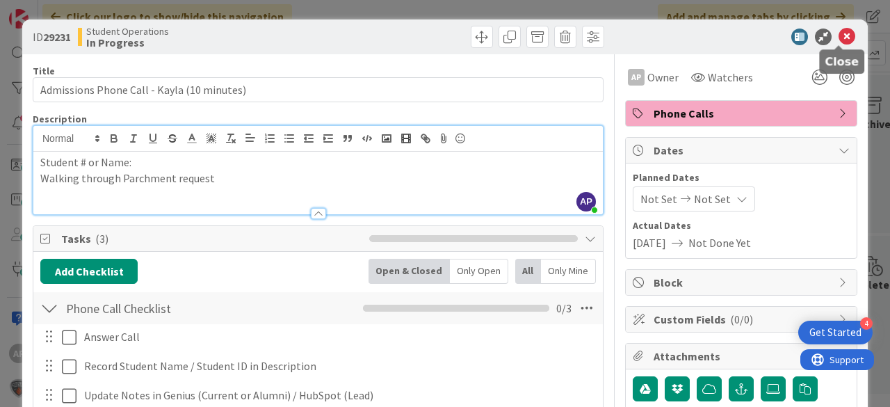
click at [839, 36] on icon at bounding box center [847, 37] width 17 height 17
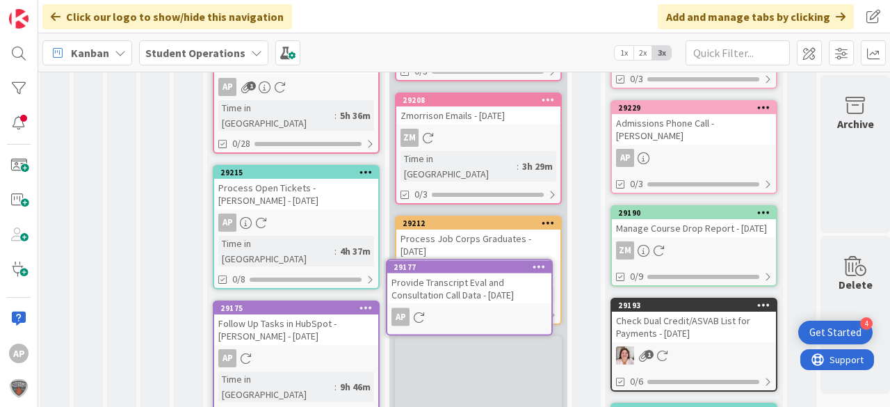
scroll to position [526, 36]
